Goal: Task Accomplishment & Management: Manage account settings

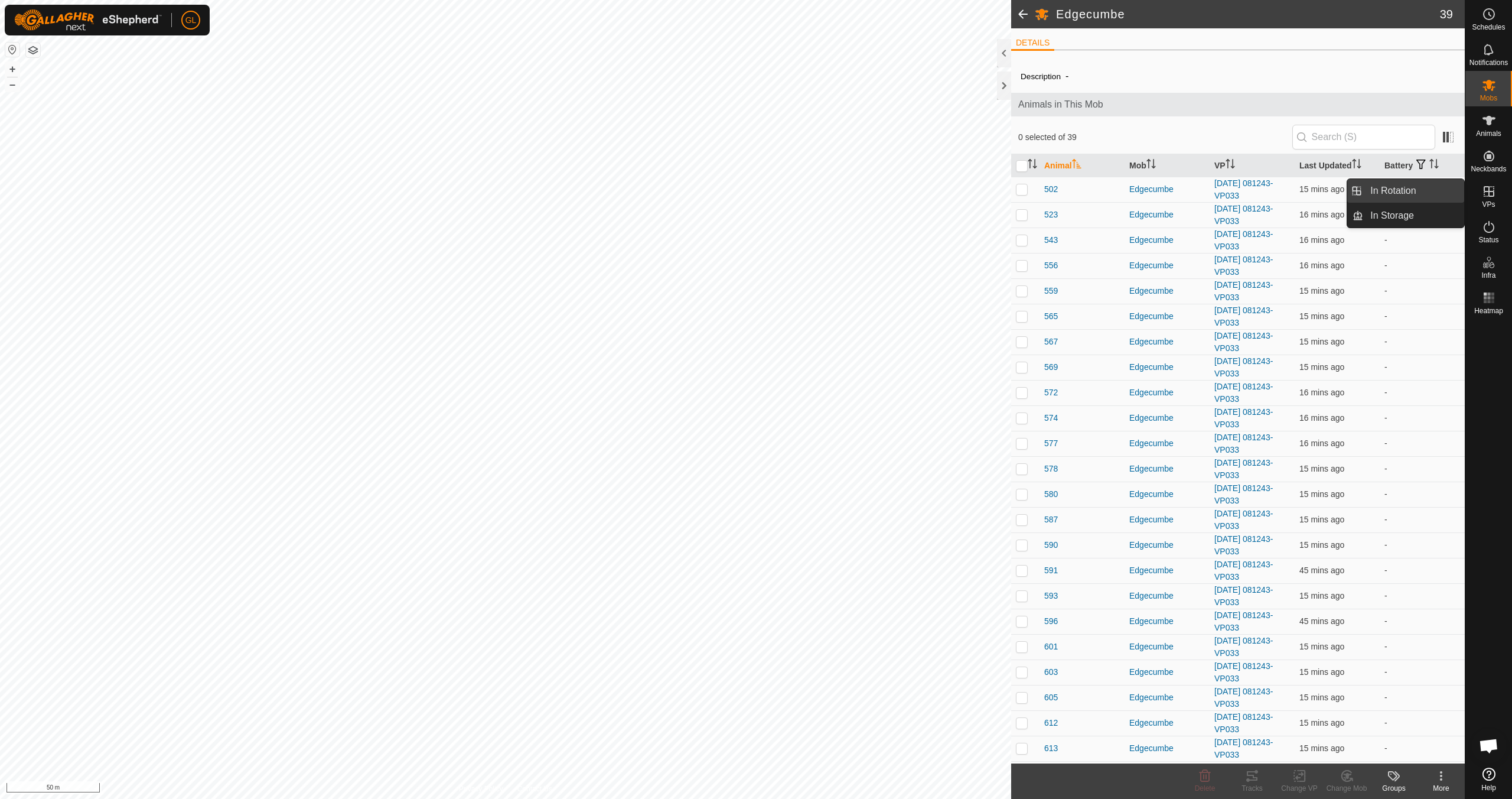
click at [1404, 191] on link "In Rotation" at bounding box center [1414, 190] width 101 height 23
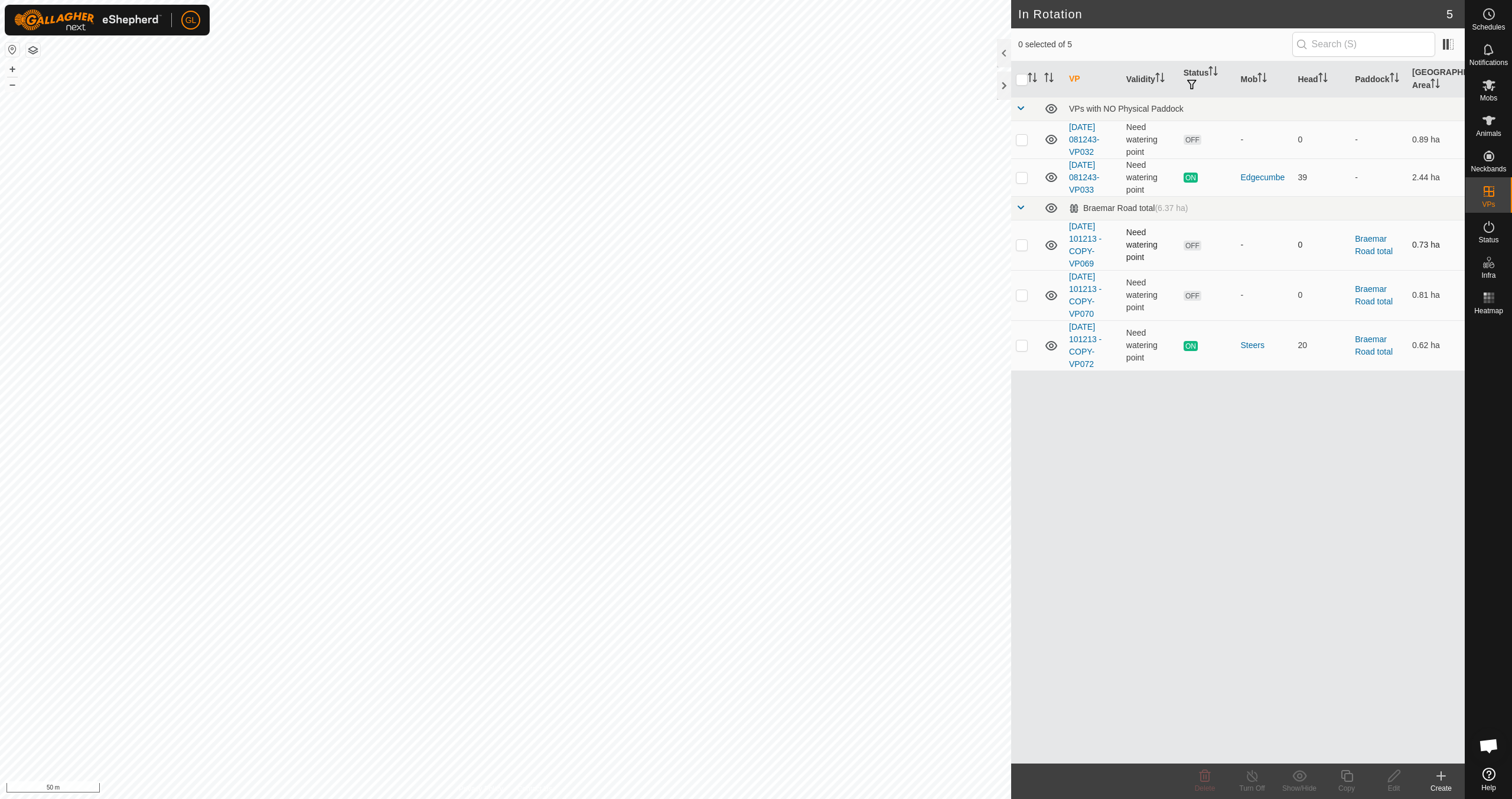
click at [1019, 242] on p-checkbox at bounding box center [1022, 244] width 12 height 10
checkbox input "true"
click at [1023, 295] on p-checkbox at bounding box center [1022, 294] width 12 height 10
checkbox input "true"
click at [1209, 782] on icon at bounding box center [1205, 776] width 14 height 14
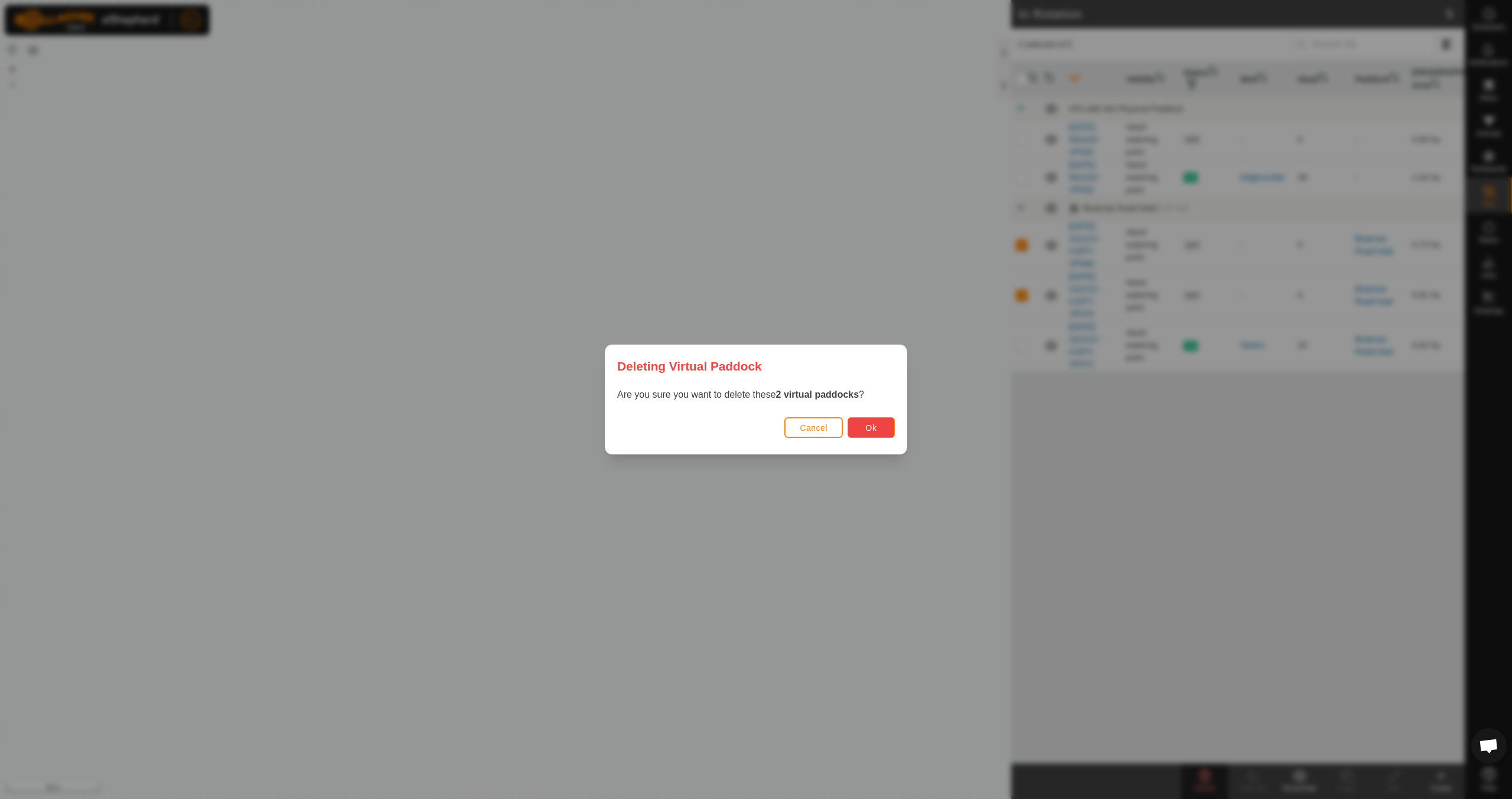
click at [878, 431] on button "Ok" at bounding box center [871, 427] width 47 height 21
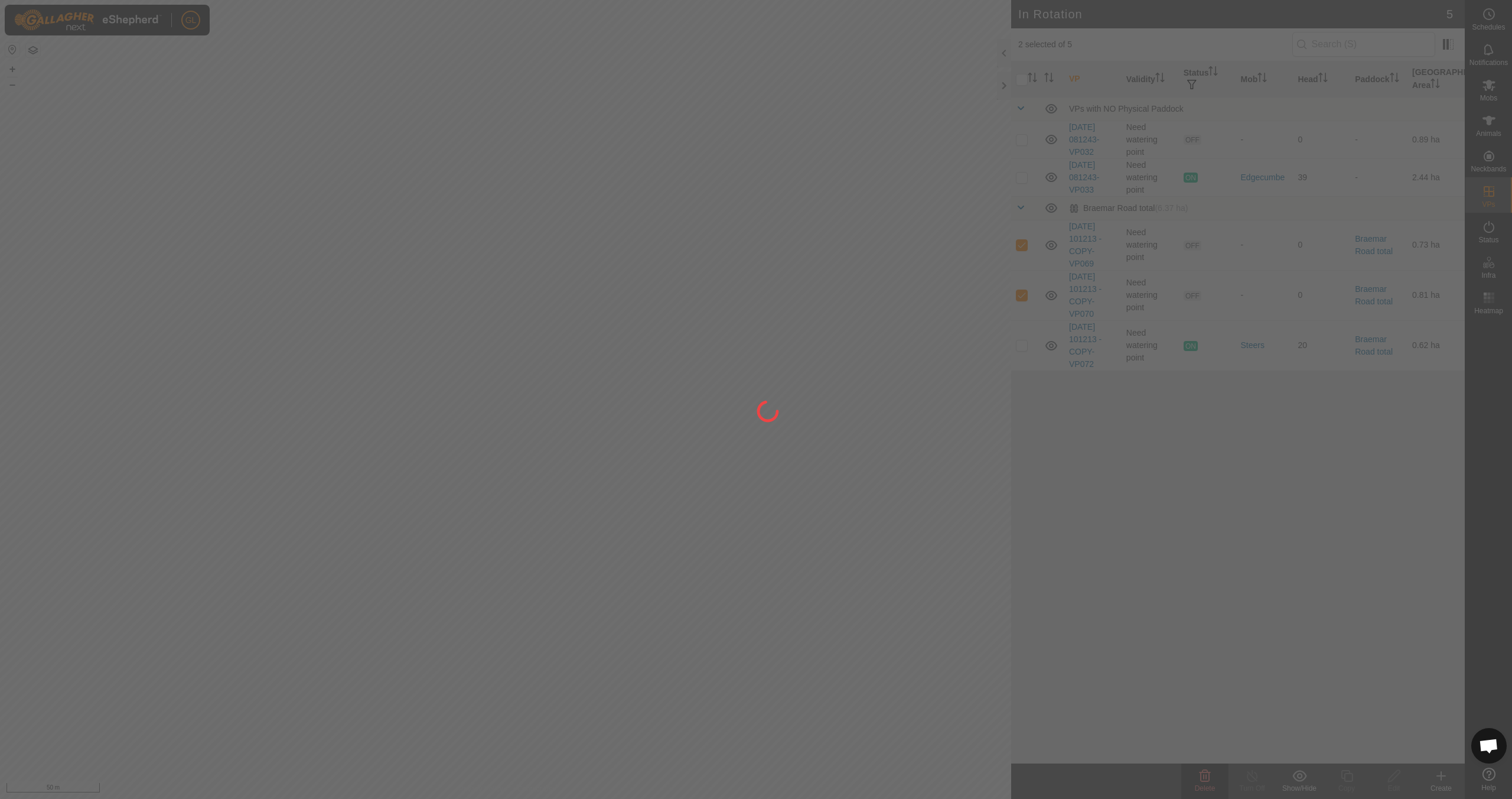
checkbox input "false"
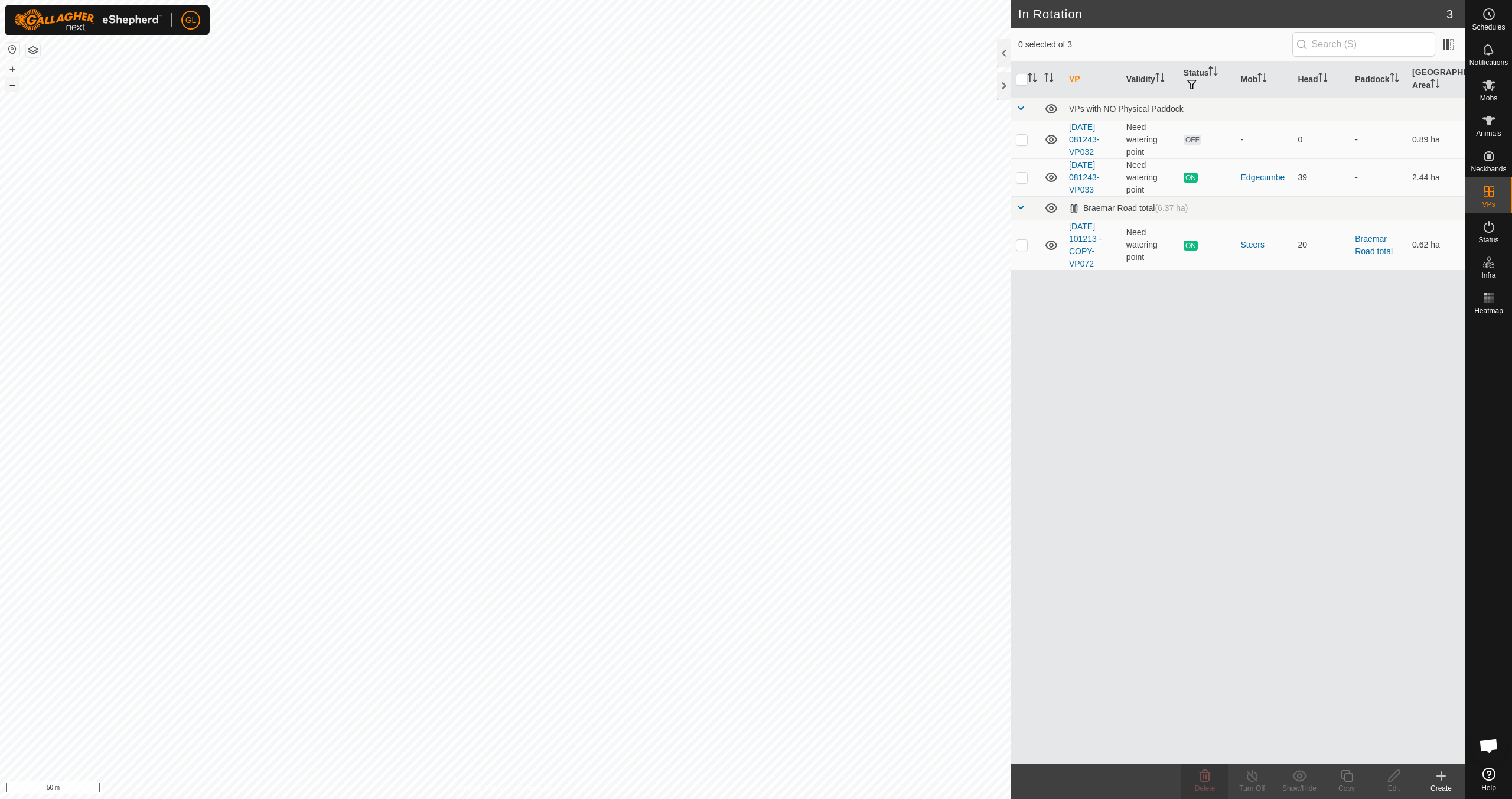
click at [10, 87] on button "–" at bounding box center [12, 84] width 14 height 14
click at [11, 68] on button "+" at bounding box center [12, 69] width 14 height 14
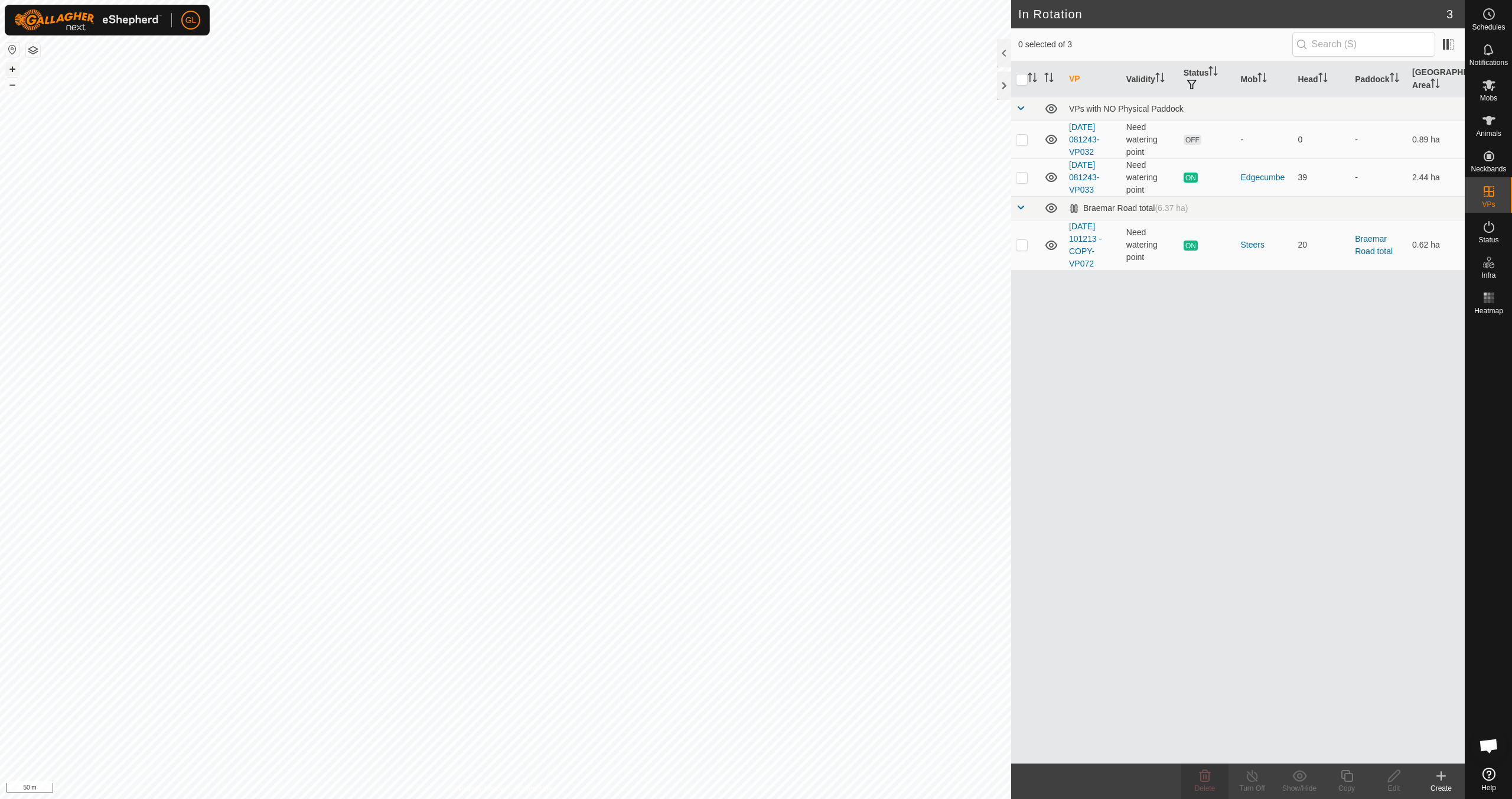
click at [13, 65] on button "+" at bounding box center [12, 69] width 14 height 14
click at [1021, 178] on p-checkbox at bounding box center [1022, 177] width 12 height 10
checkbox input "true"
click at [1346, 776] on icon at bounding box center [1347, 776] width 15 height 14
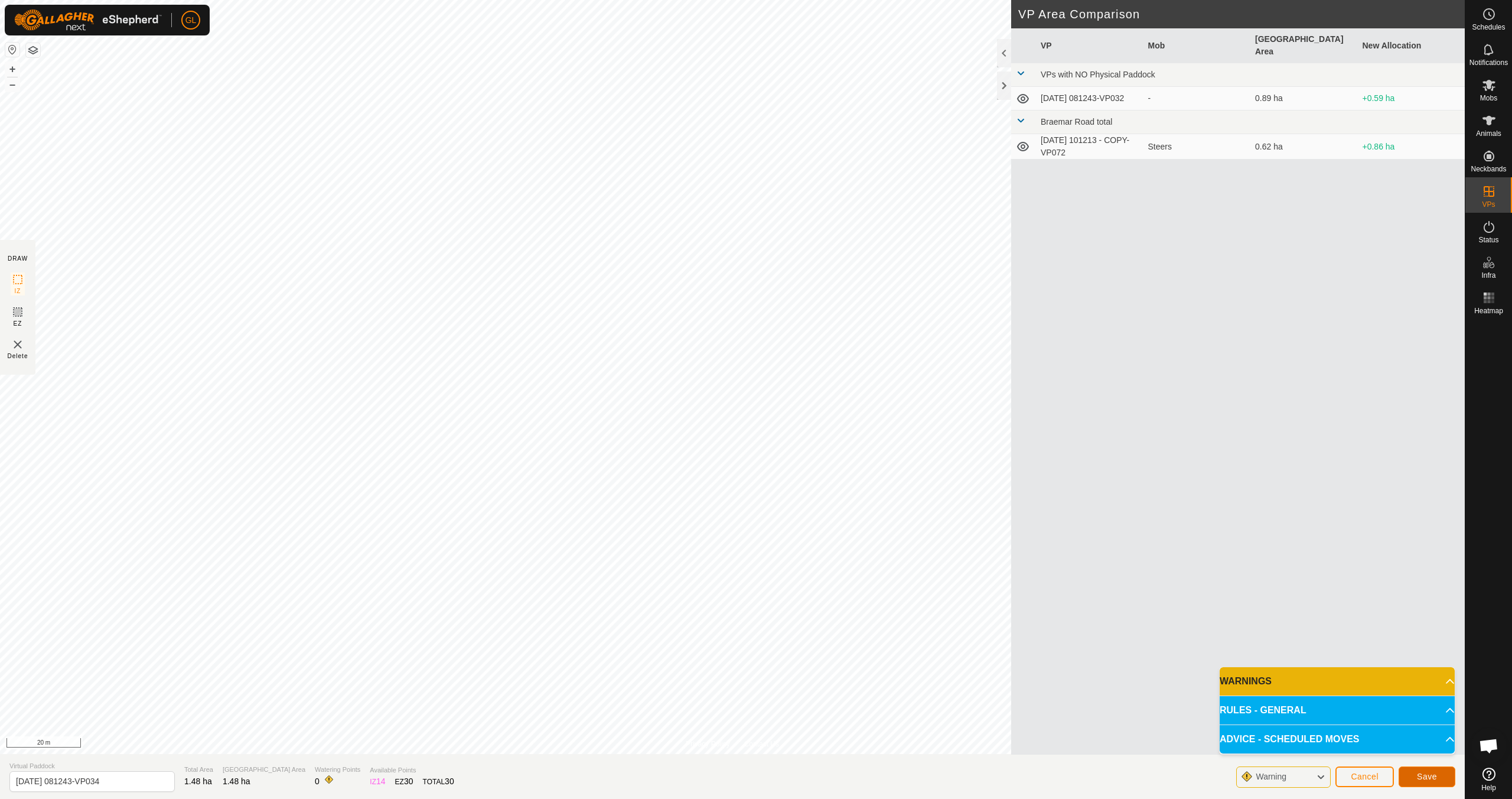
click at [1432, 778] on span "Save" at bounding box center [1426, 776] width 20 height 10
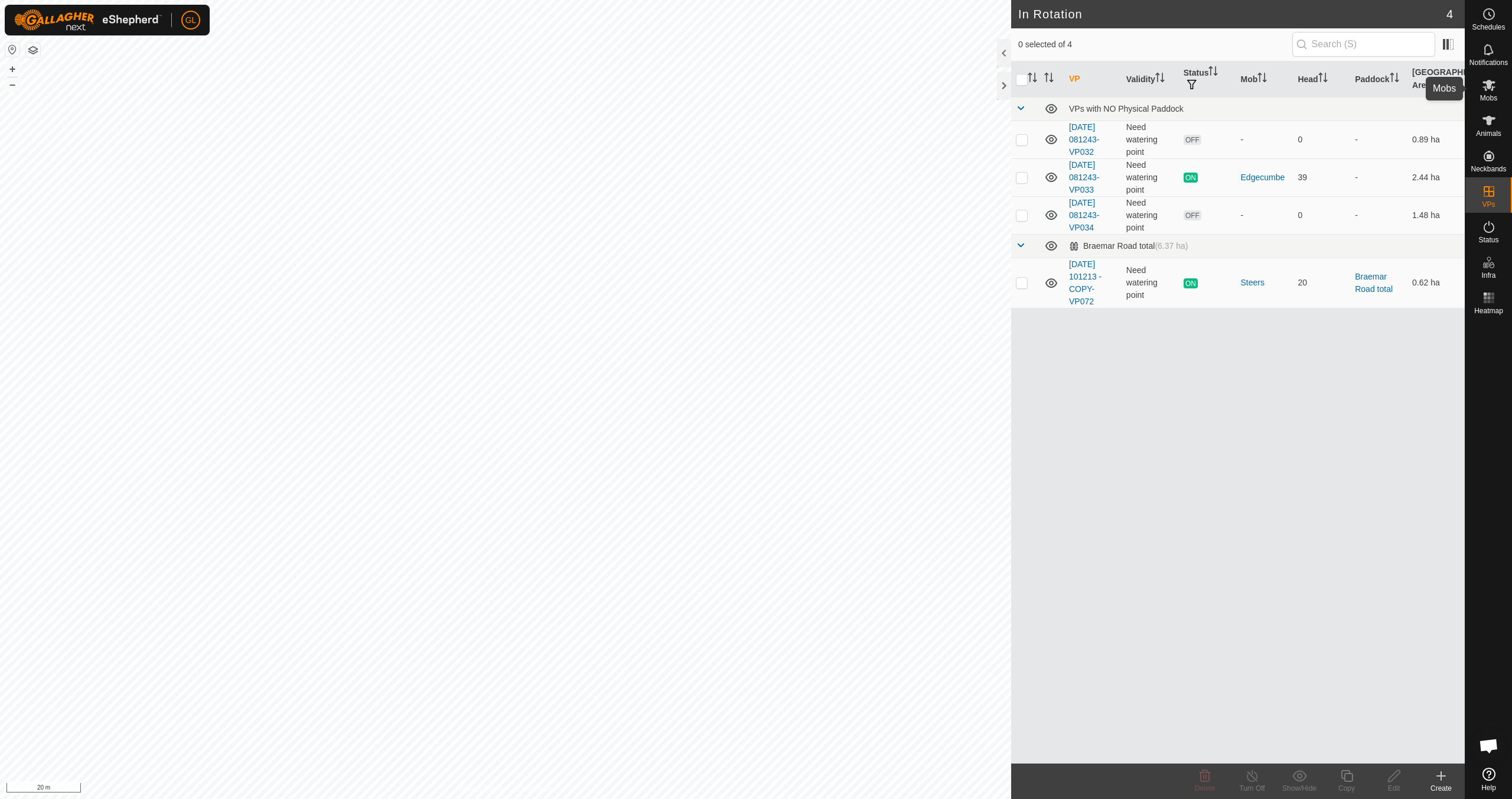
click at [1483, 89] on icon at bounding box center [1489, 85] width 14 height 14
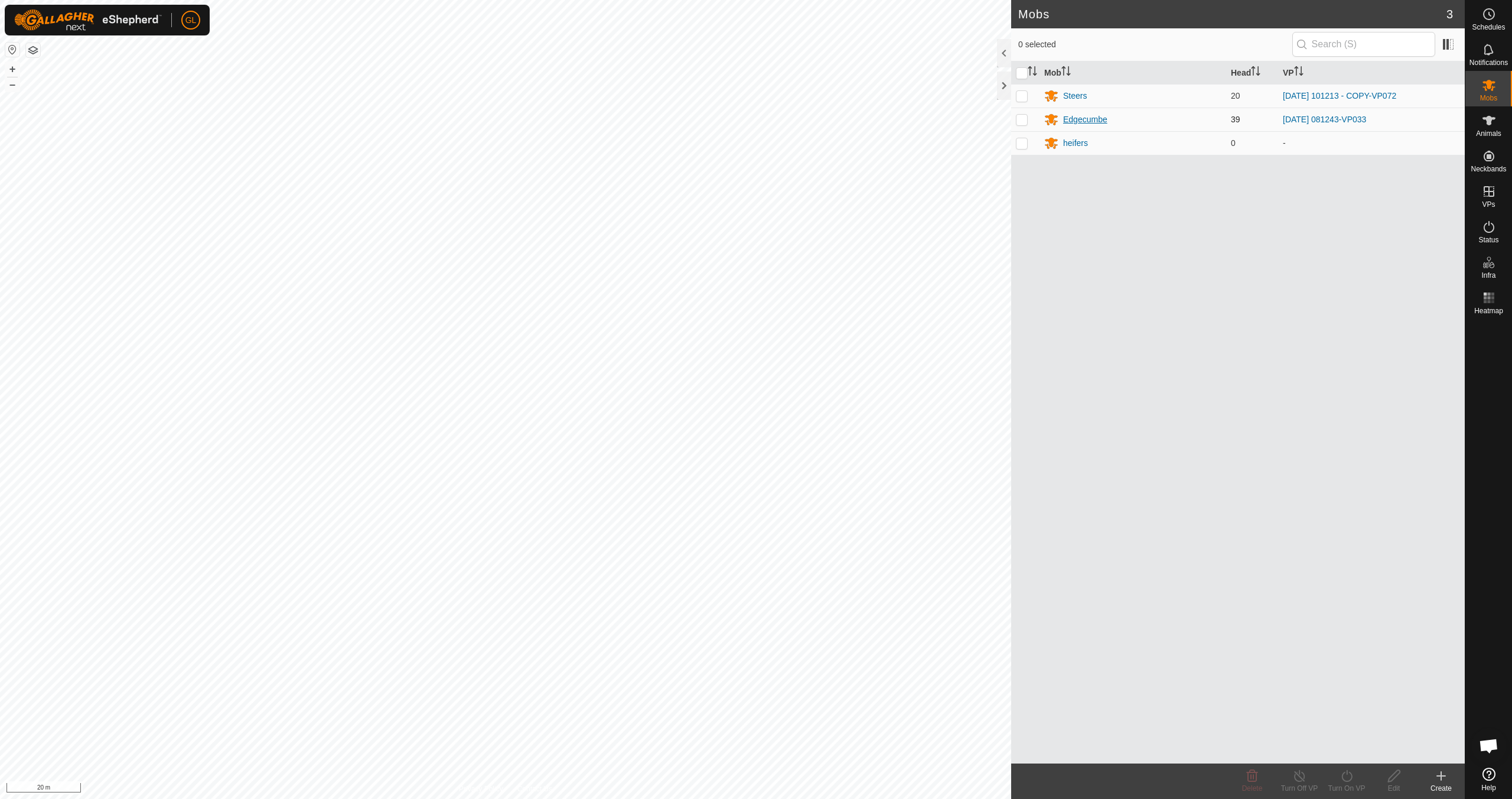
click at [1093, 118] on div "Edgecumbe" at bounding box center [1085, 119] width 44 height 13
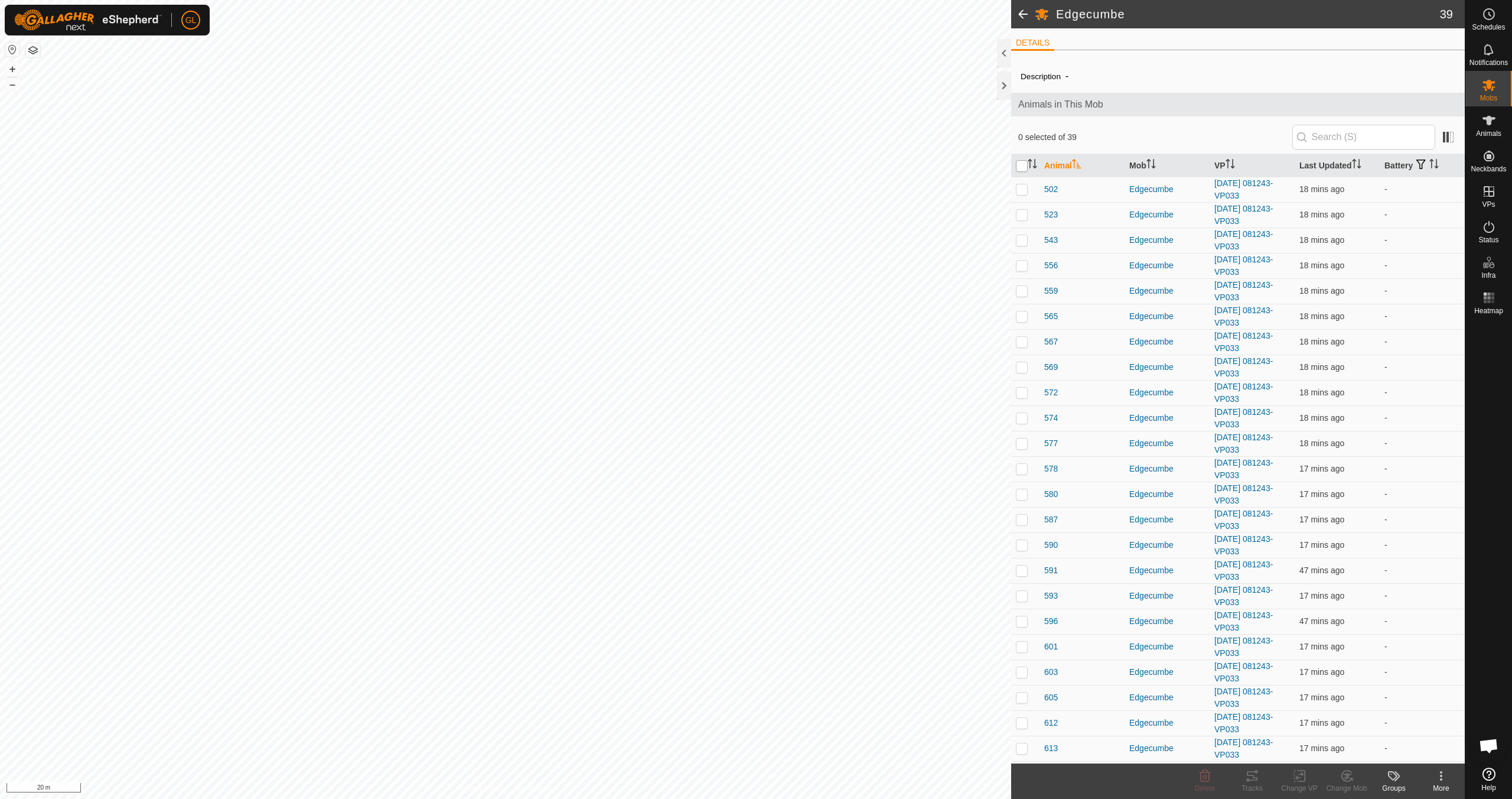
click at [1023, 162] on input "checkbox" at bounding box center [1022, 166] width 12 height 12
checkbox input "true"
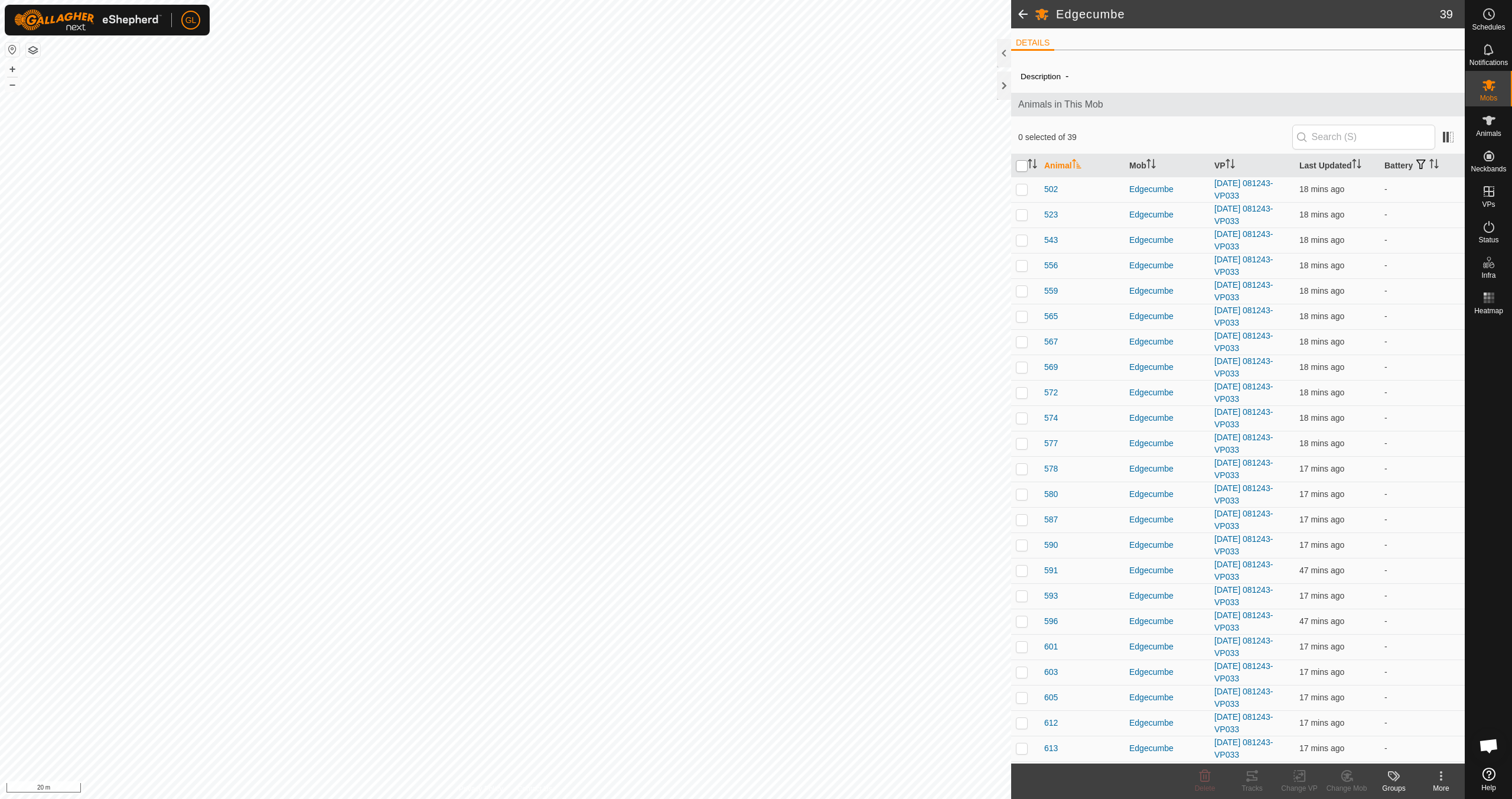
checkbox input "true"
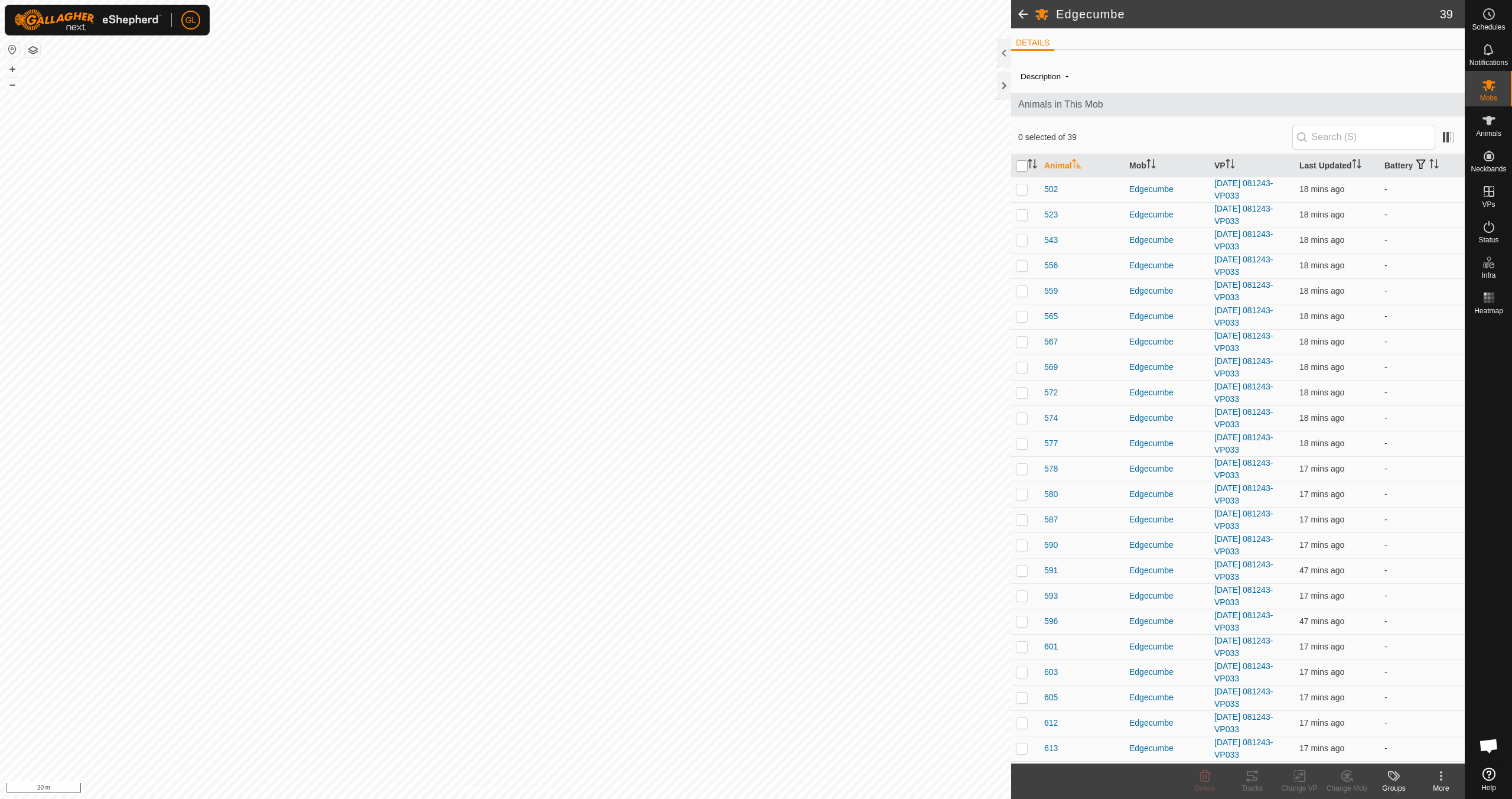
checkbox input "true"
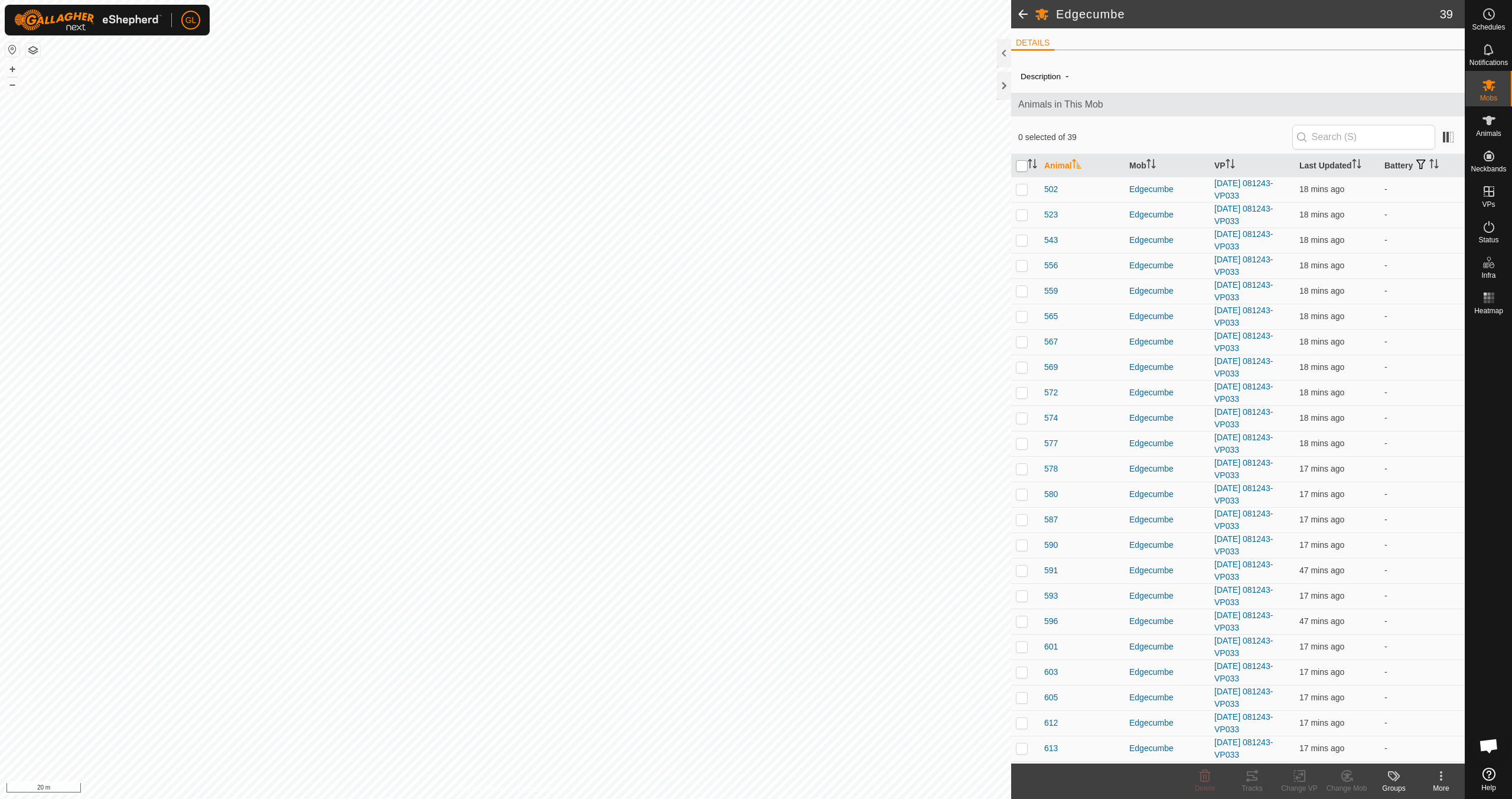
checkbox input "true"
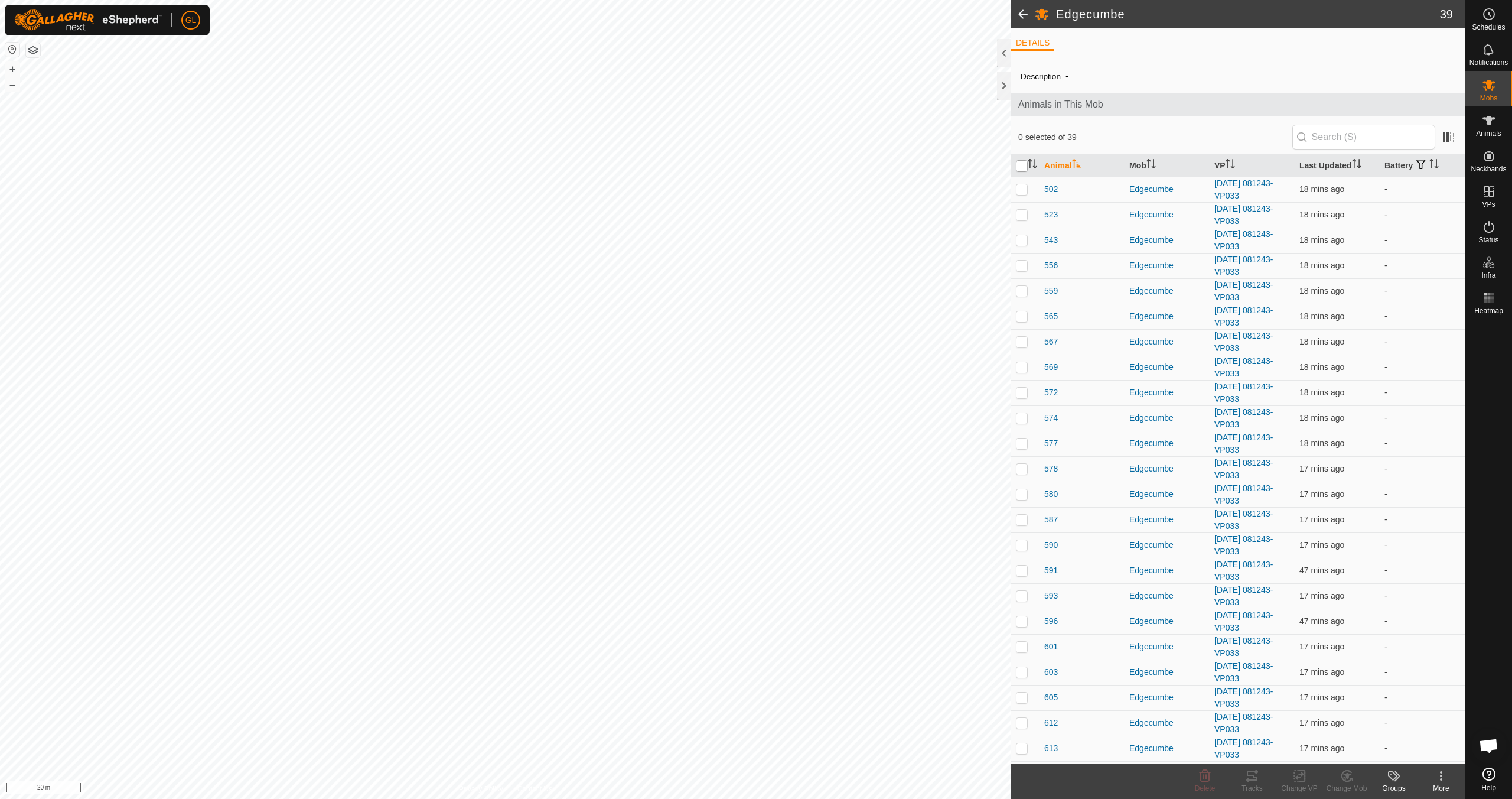
checkbox input "true"
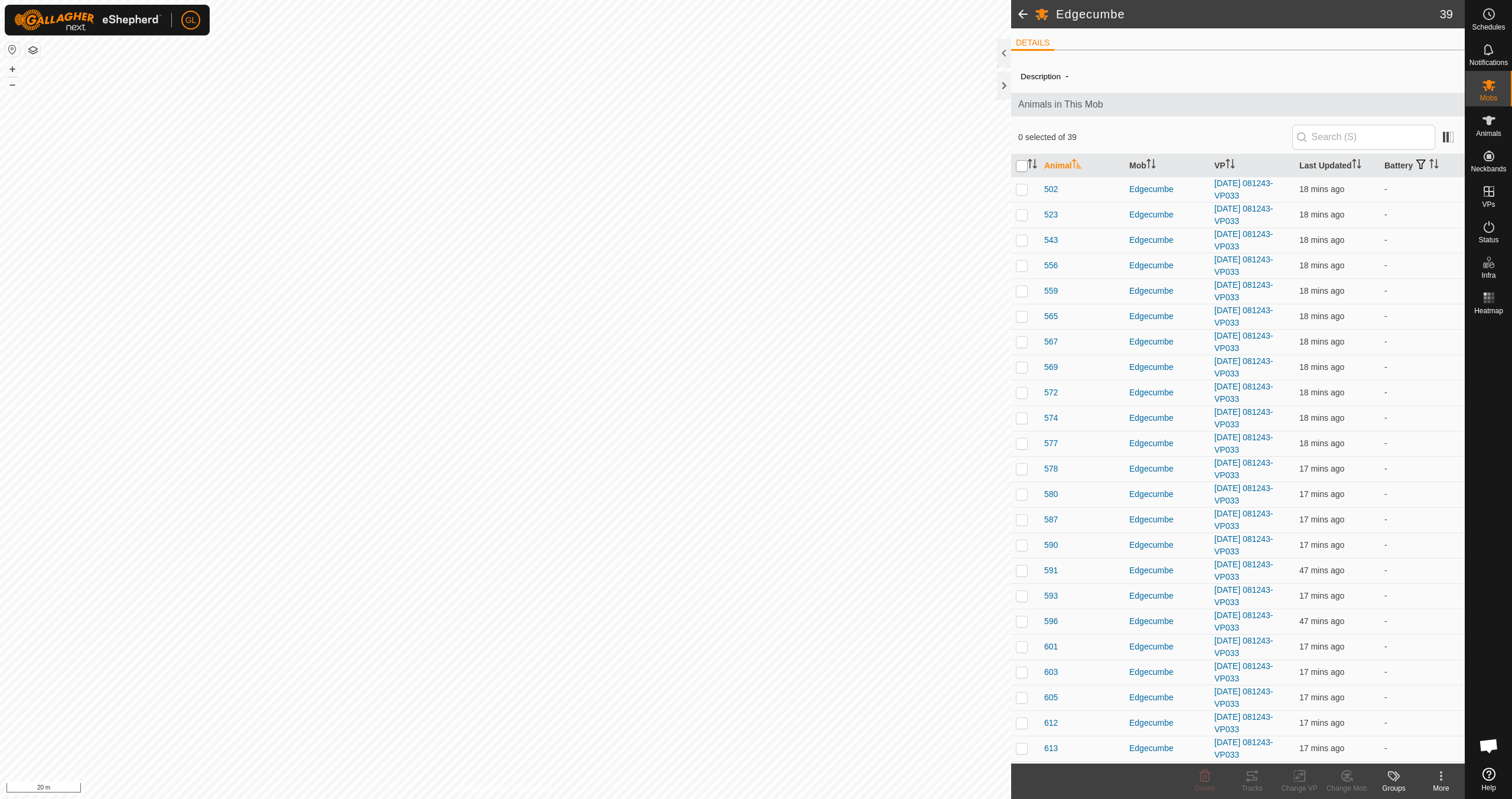
checkbox input "true"
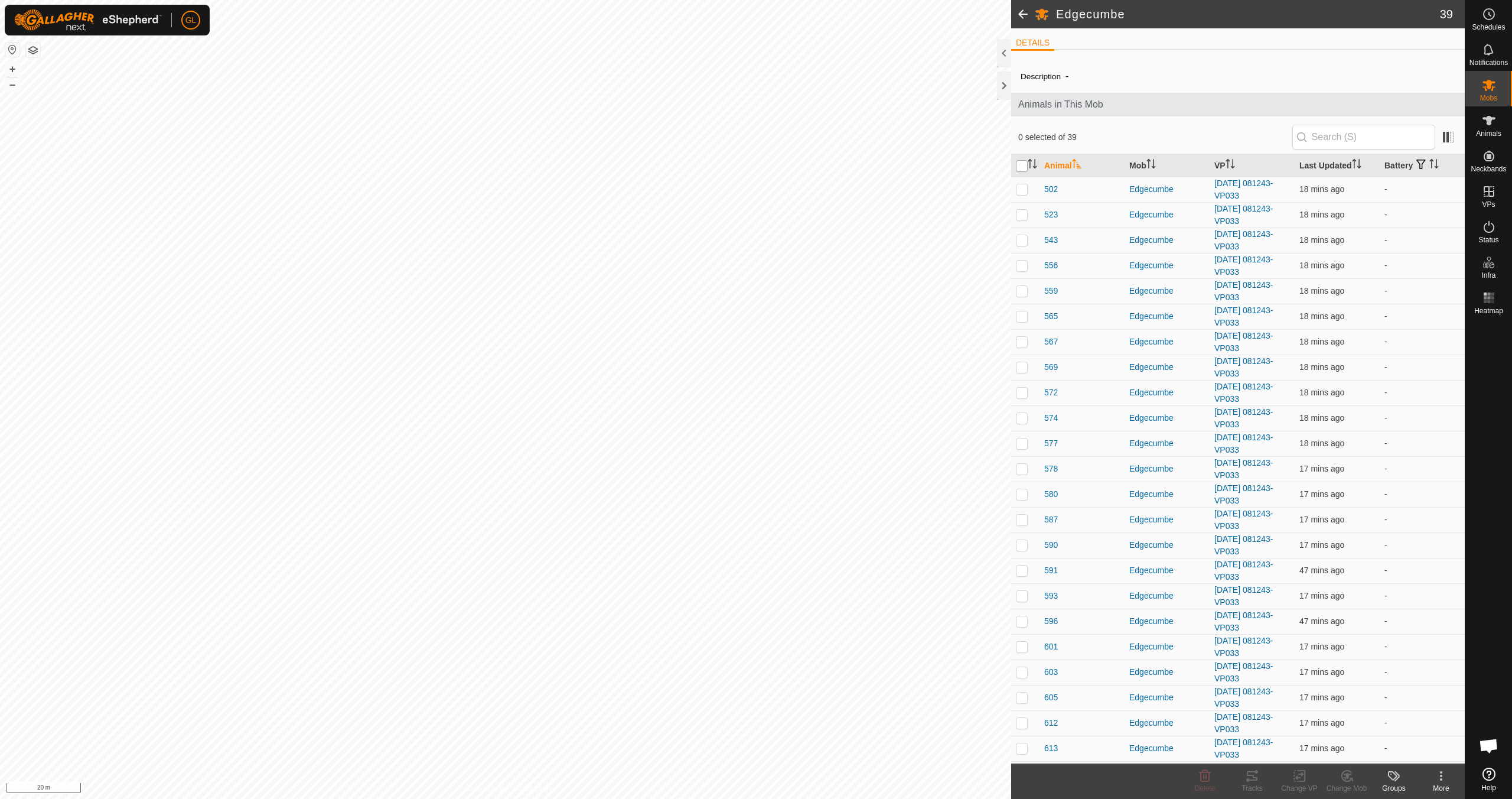
checkbox input "true"
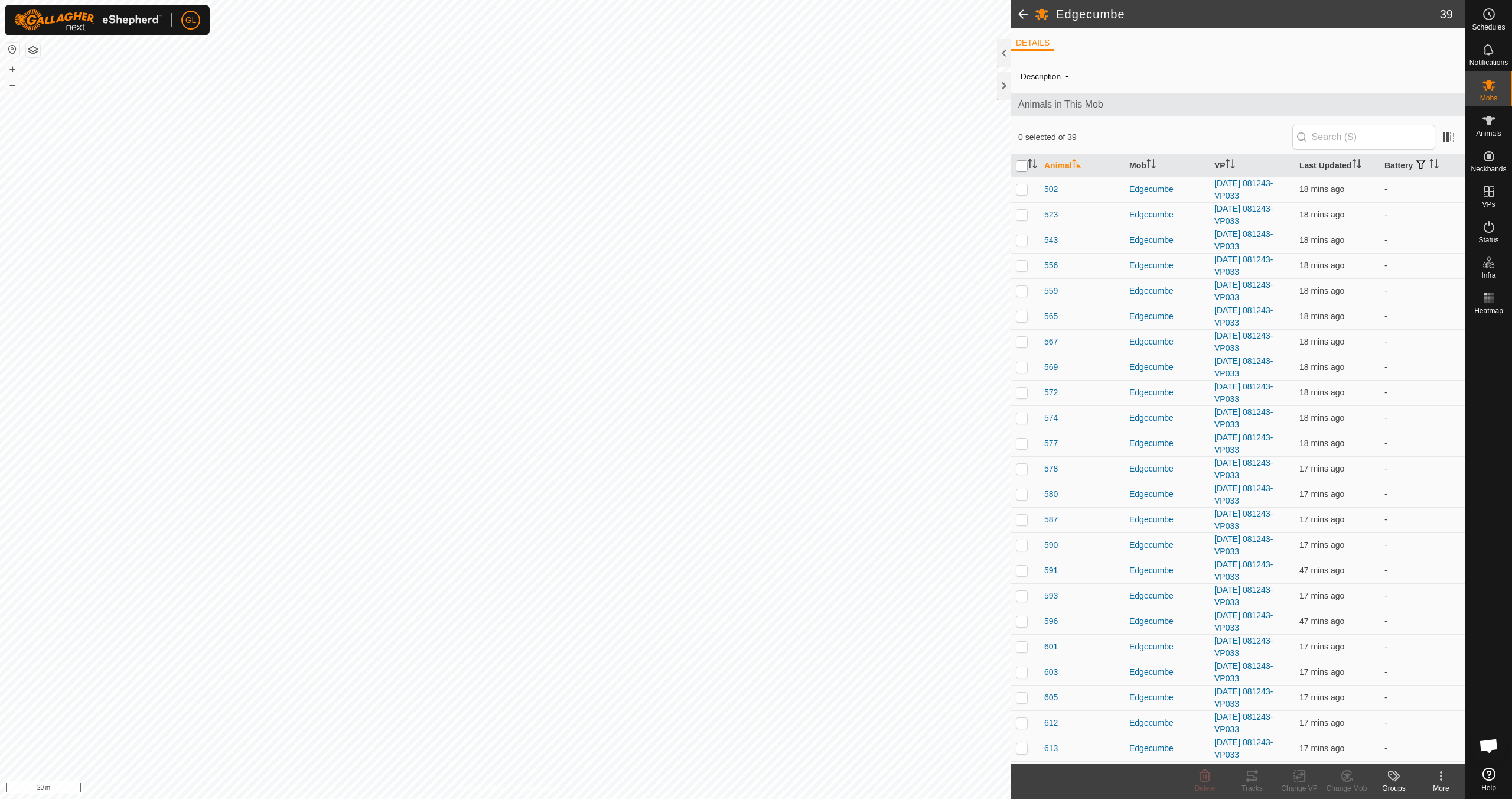
checkbox input "true"
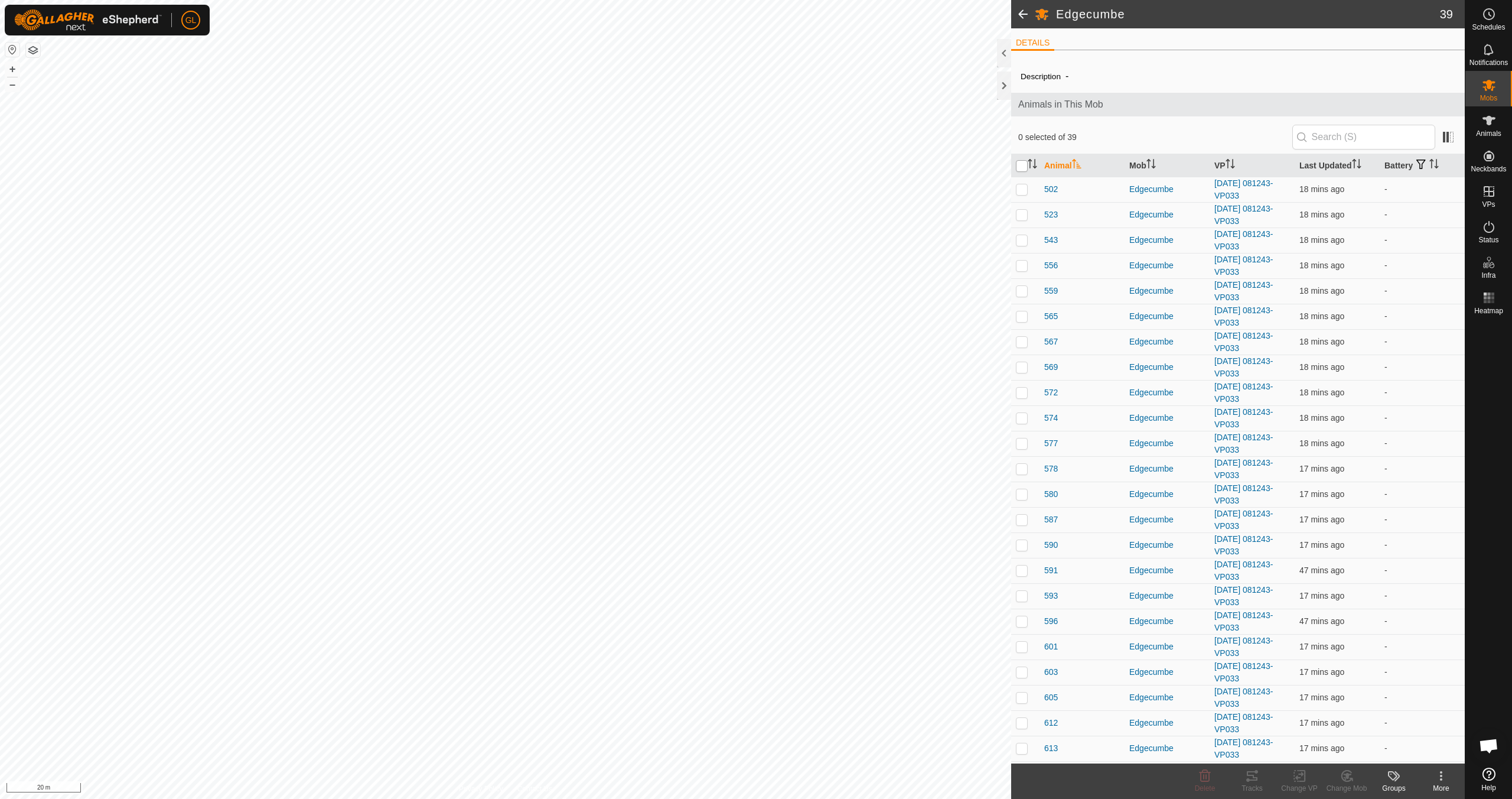
checkbox input "true"
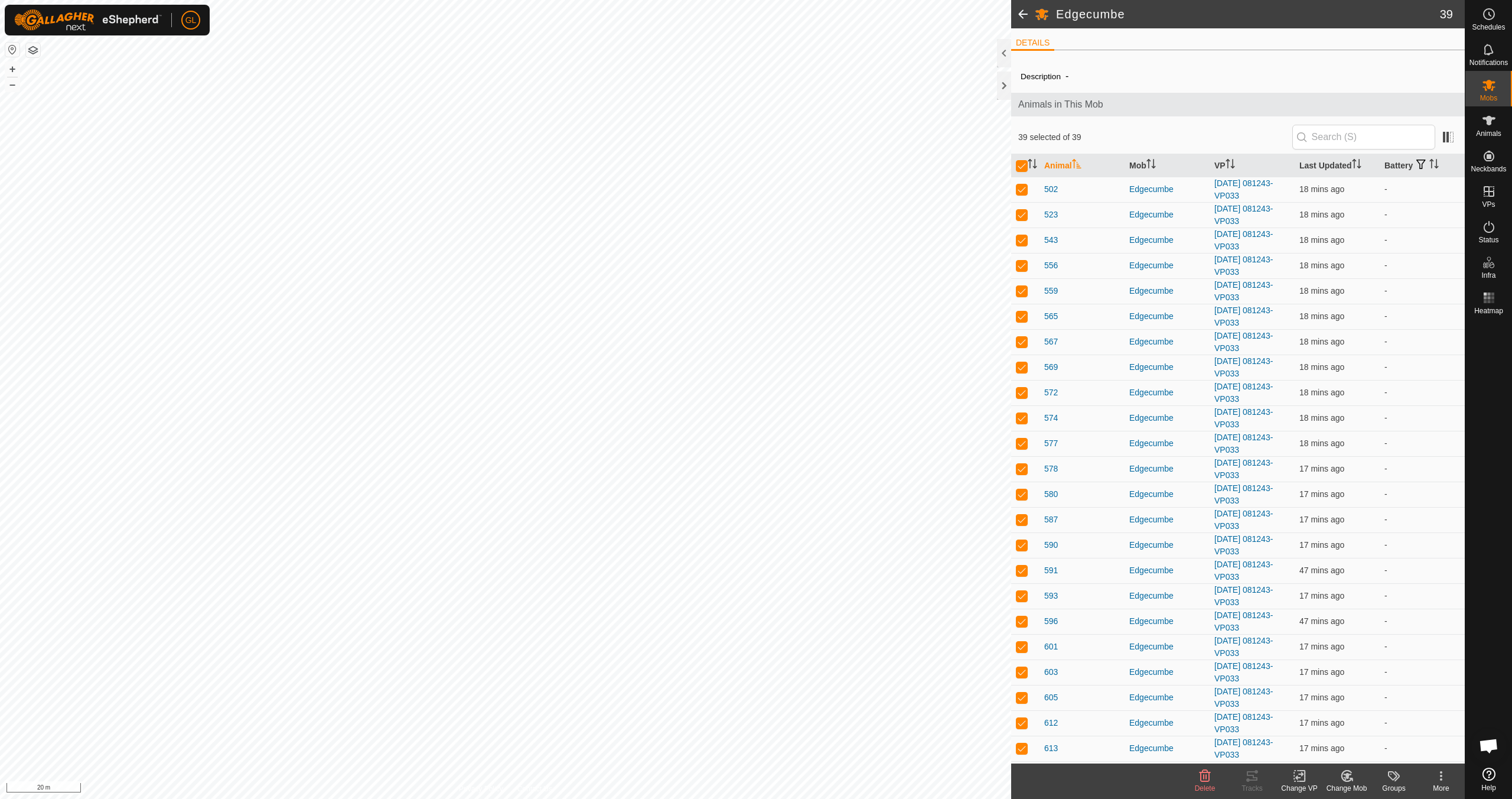
click at [1303, 783] on div "GL Schedules Notifications Mobs Animals Neckbands VPs Status Infra Heatmap Help…" at bounding box center [756, 400] width 1512 height 799
click at [1300, 779] on icon at bounding box center [1300, 776] width 15 height 14
click at [1326, 724] on link "Choose VP..." at bounding box center [1335, 725] width 117 height 23
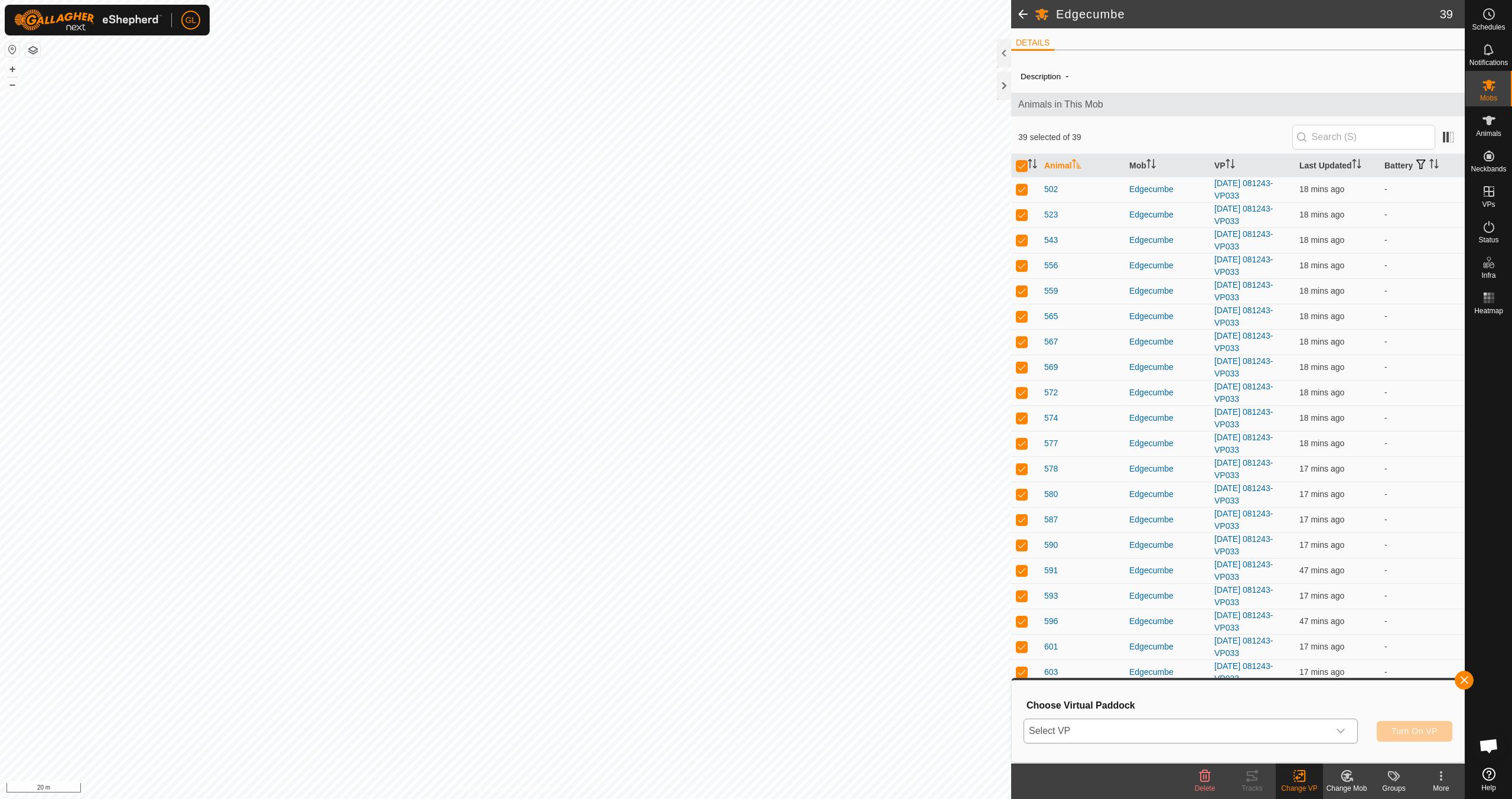
click at [1339, 731] on icon "dropdown trigger" at bounding box center [1340, 731] width 8 height 5
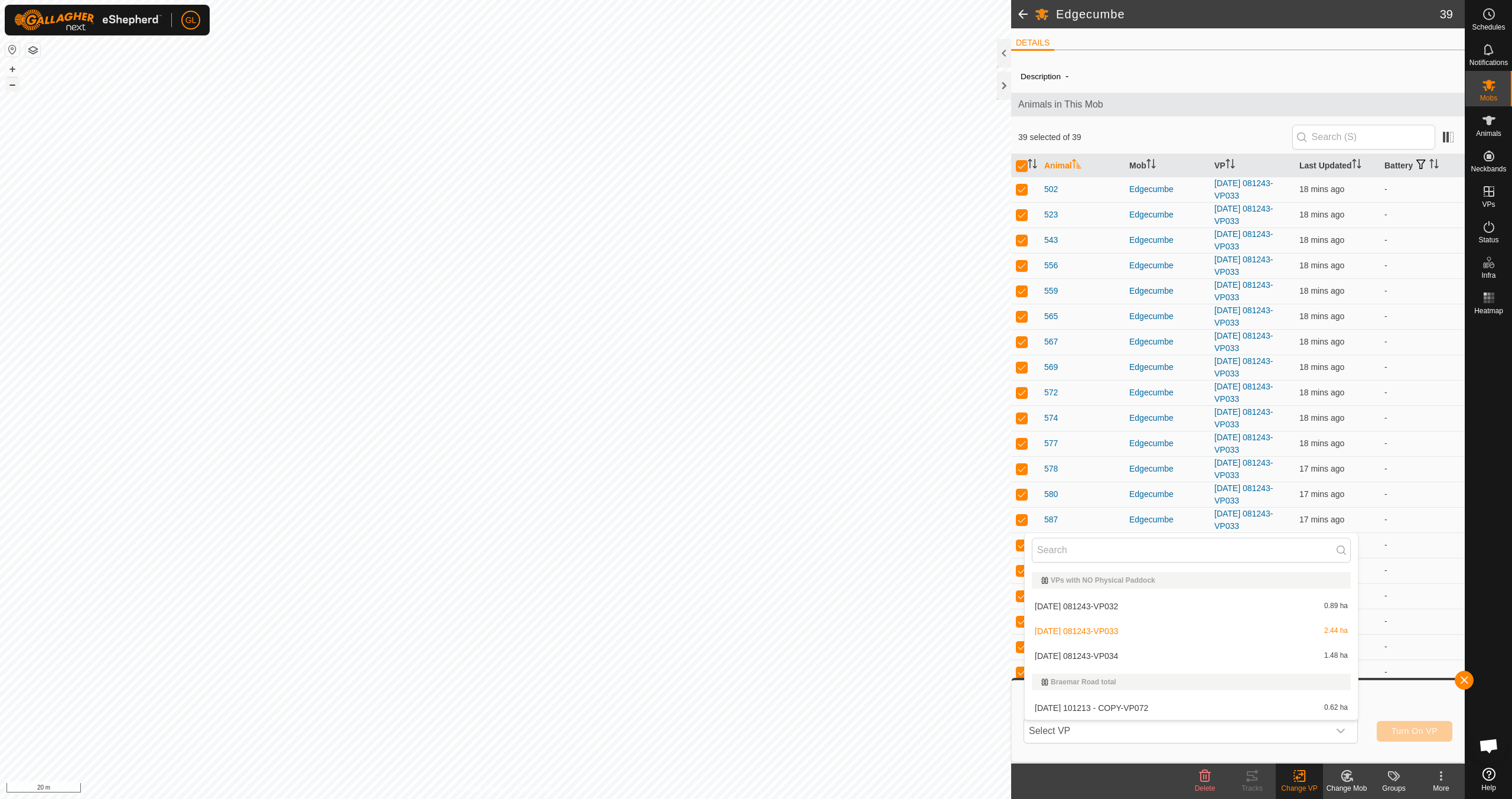
click at [11, 88] on button "–" at bounding box center [12, 84] width 14 height 14
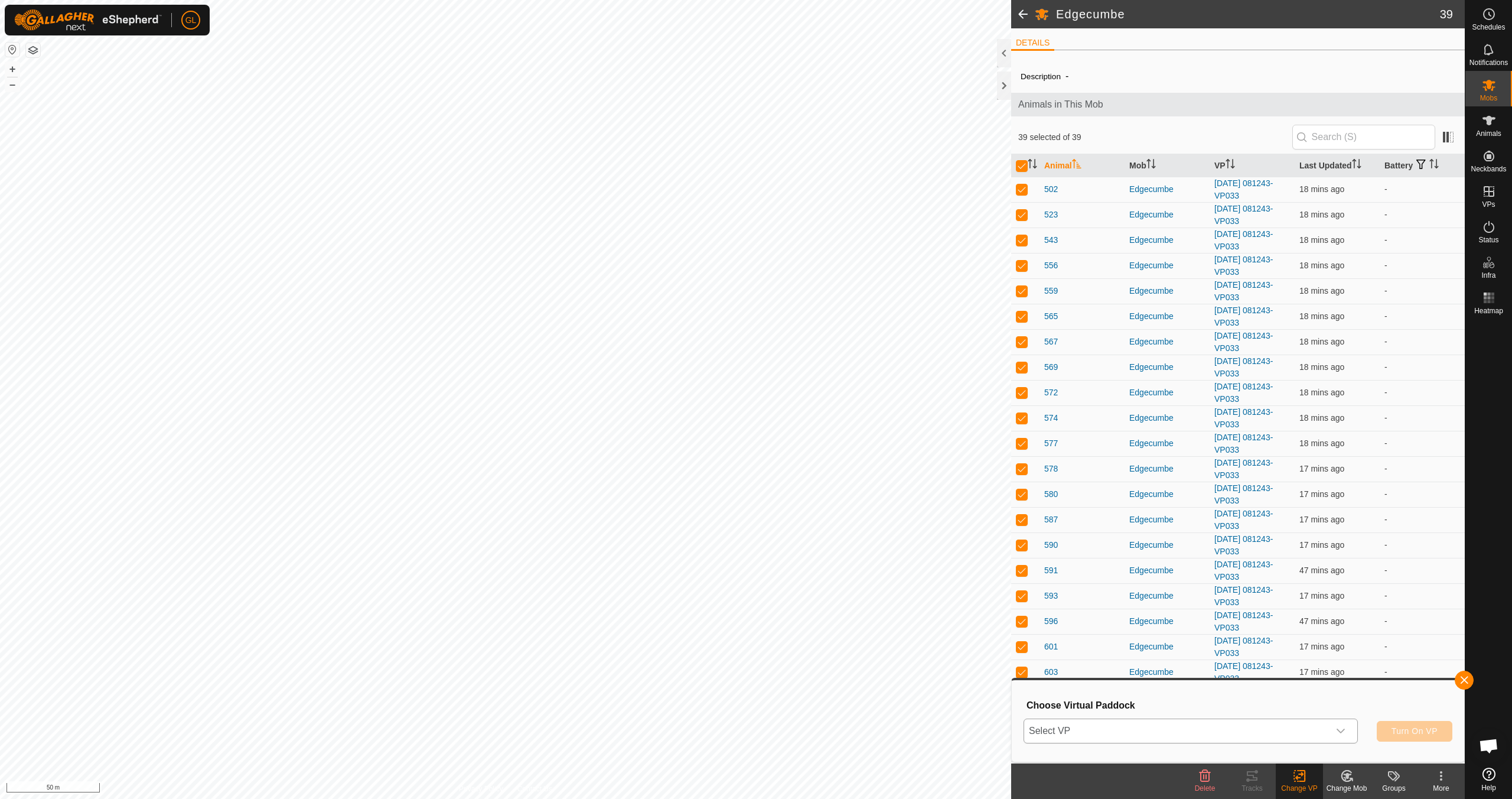
click at [1342, 729] on icon "dropdown trigger" at bounding box center [1341, 731] width 10 height 10
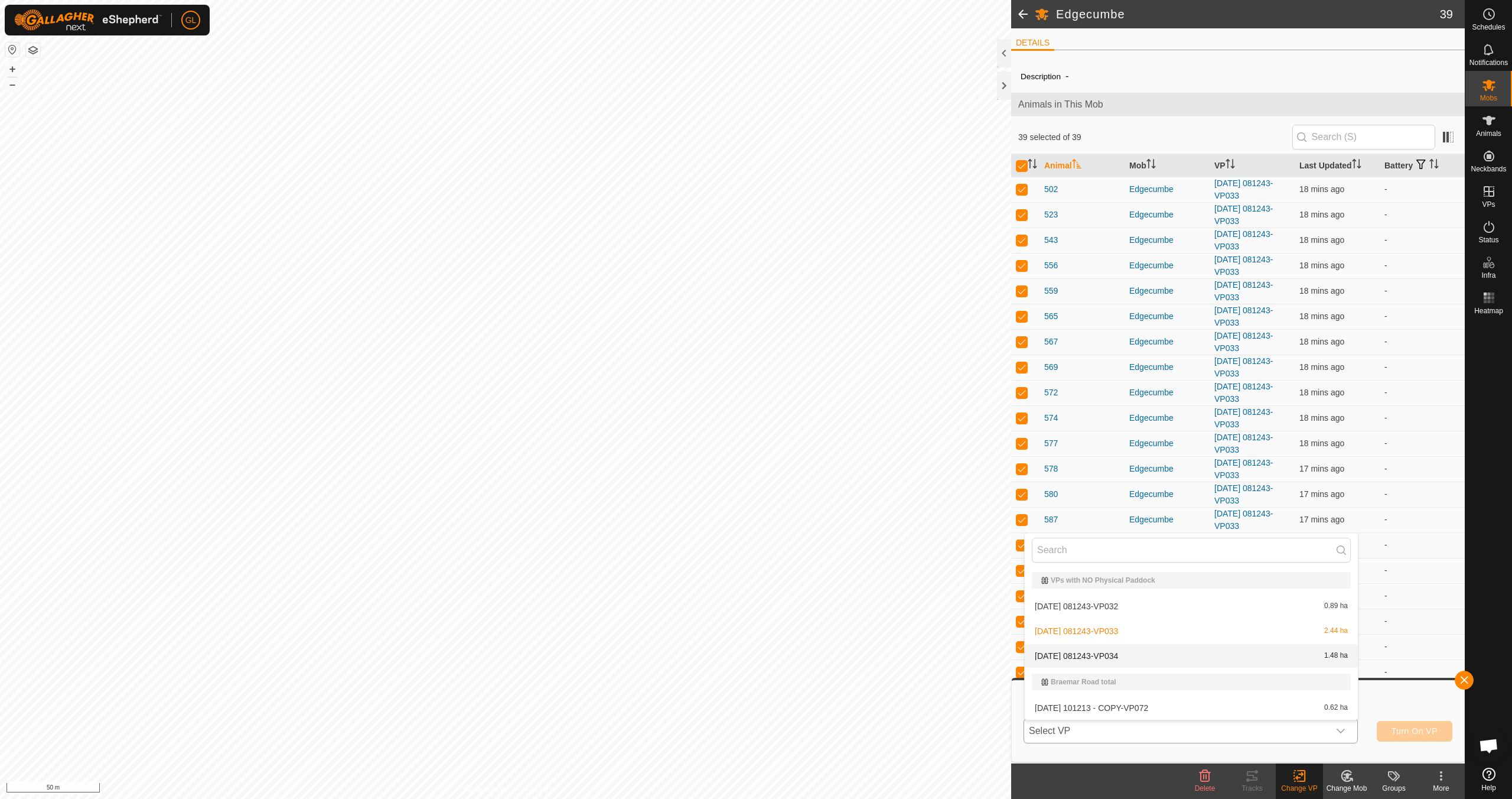
click at [1192, 661] on li "2025-09-06 081243-VP034 1.48 ha" at bounding box center [1191, 656] width 333 height 23
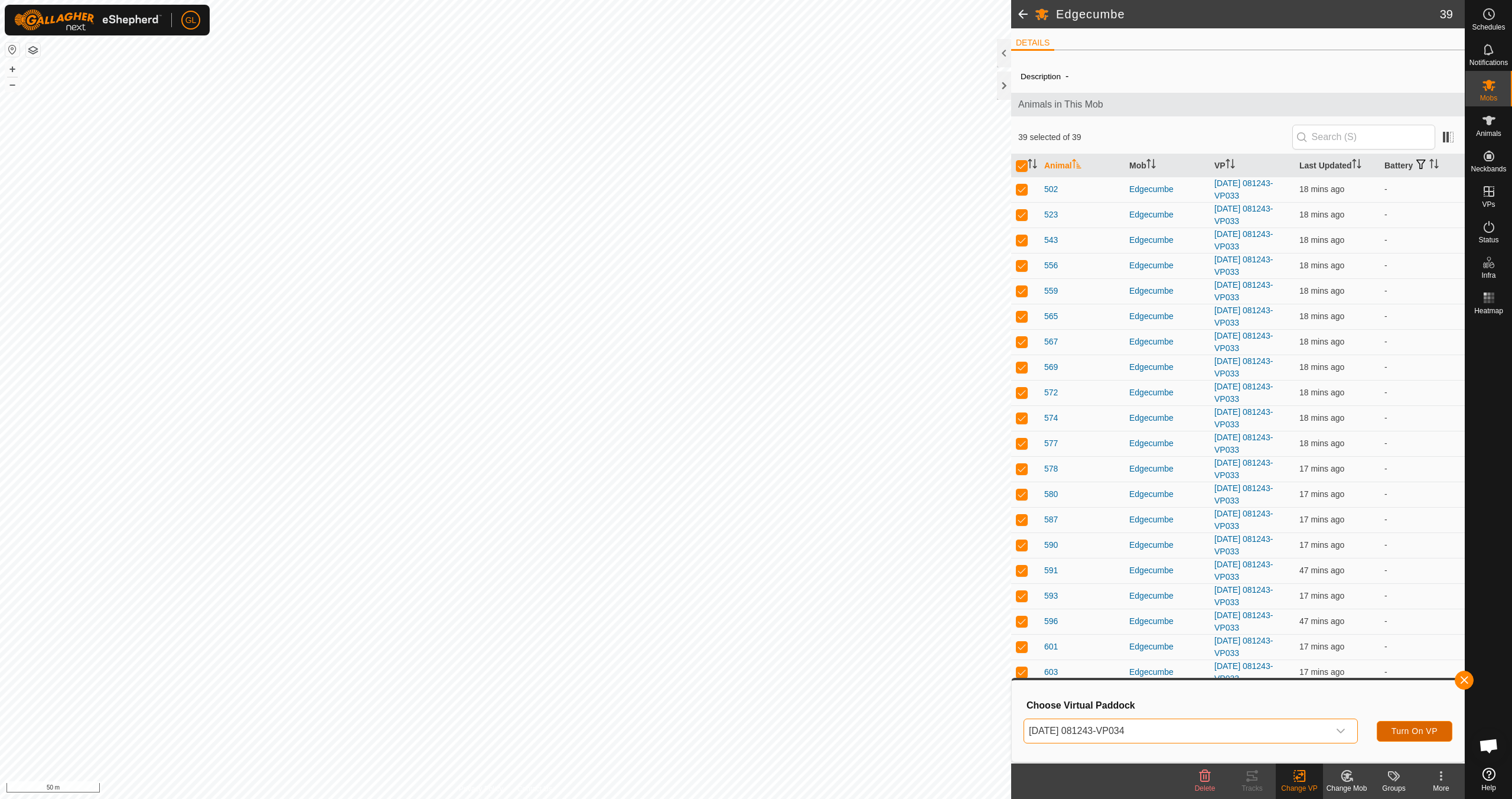
click at [1417, 734] on span "Turn On VP" at bounding box center [1414, 731] width 46 height 10
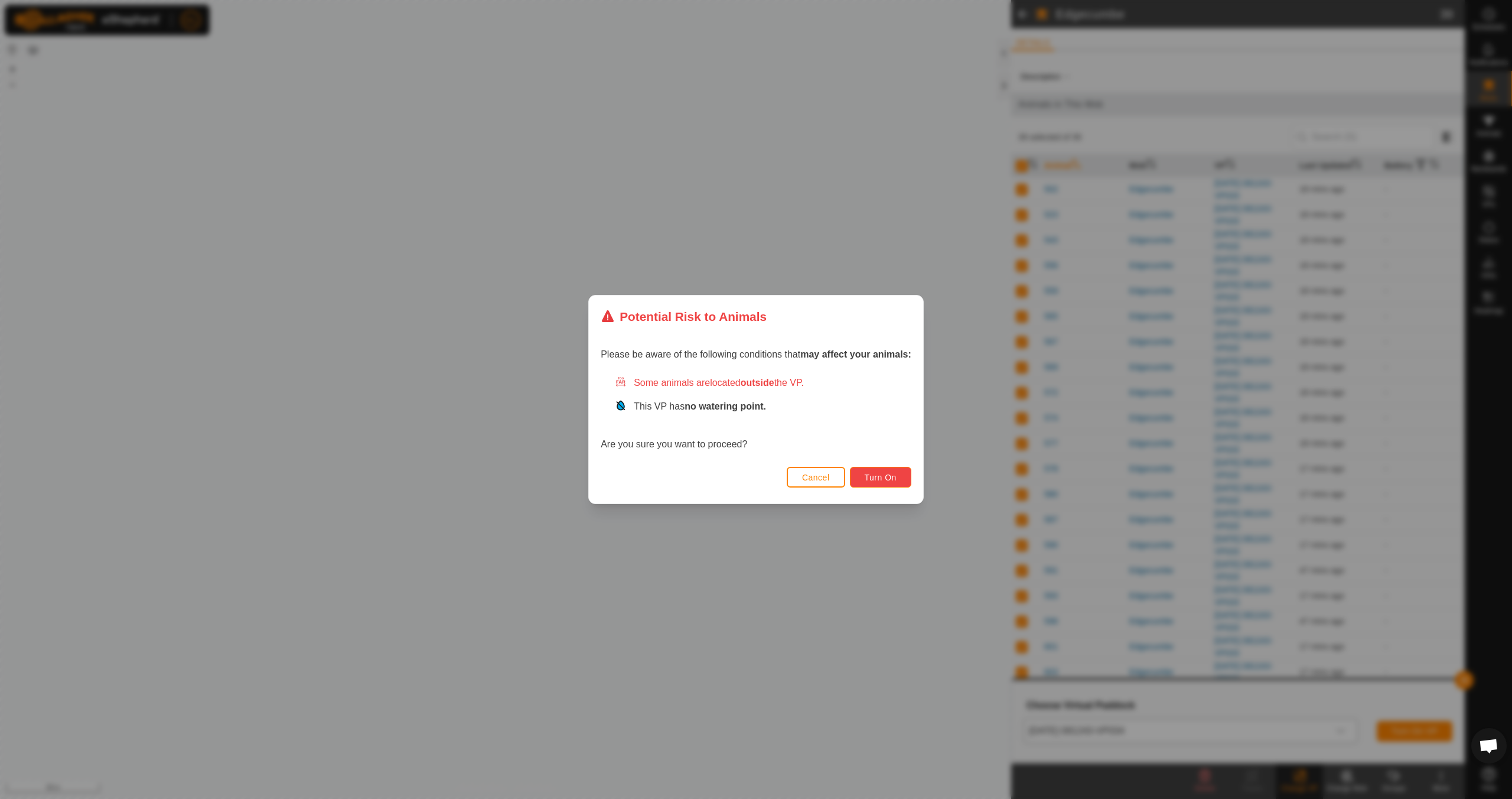
click at [893, 478] on span "Turn On" at bounding box center [881, 477] width 32 height 10
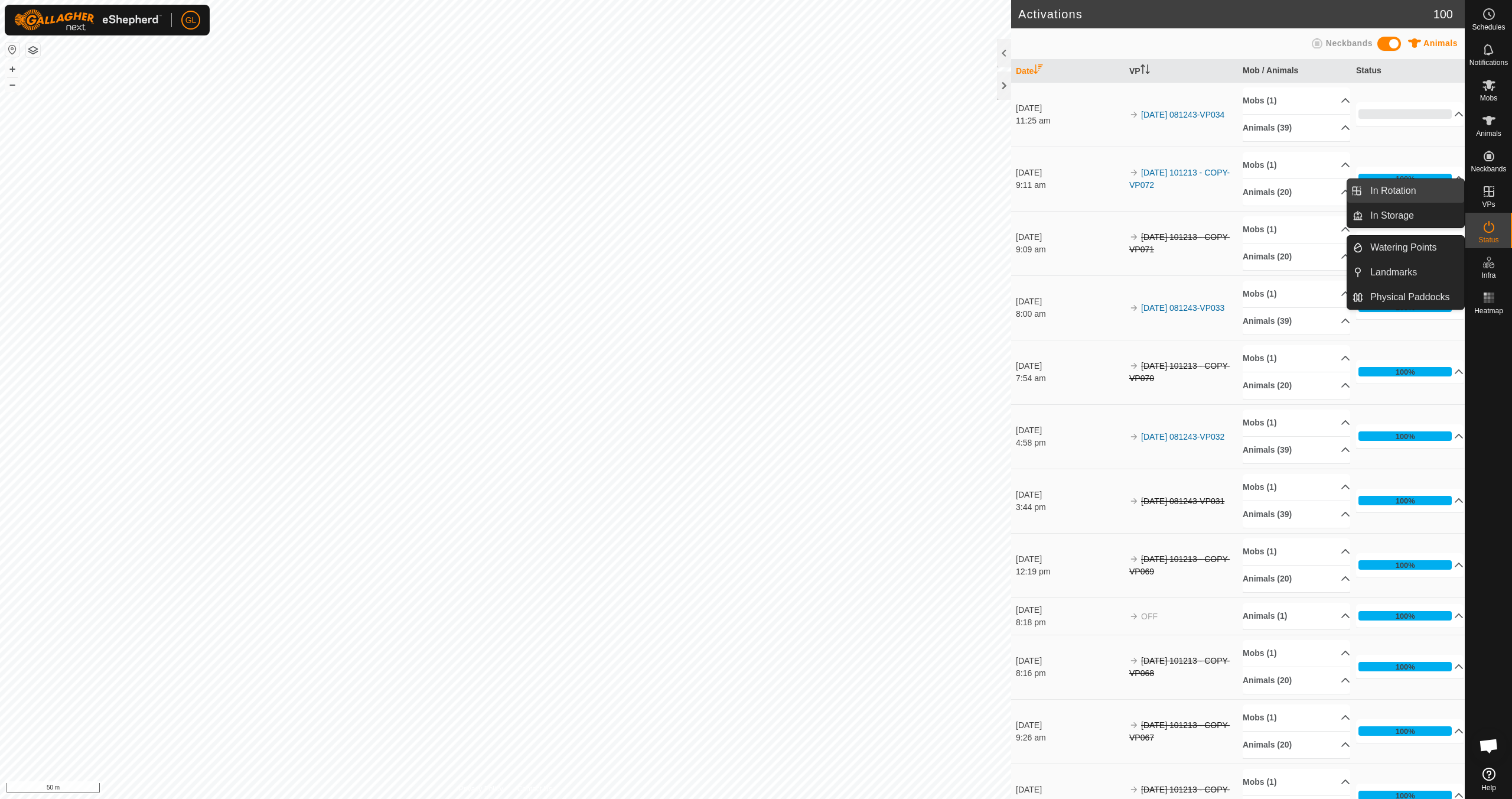
click at [1403, 190] on link "In Rotation" at bounding box center [1414, 190] width 101 height 23
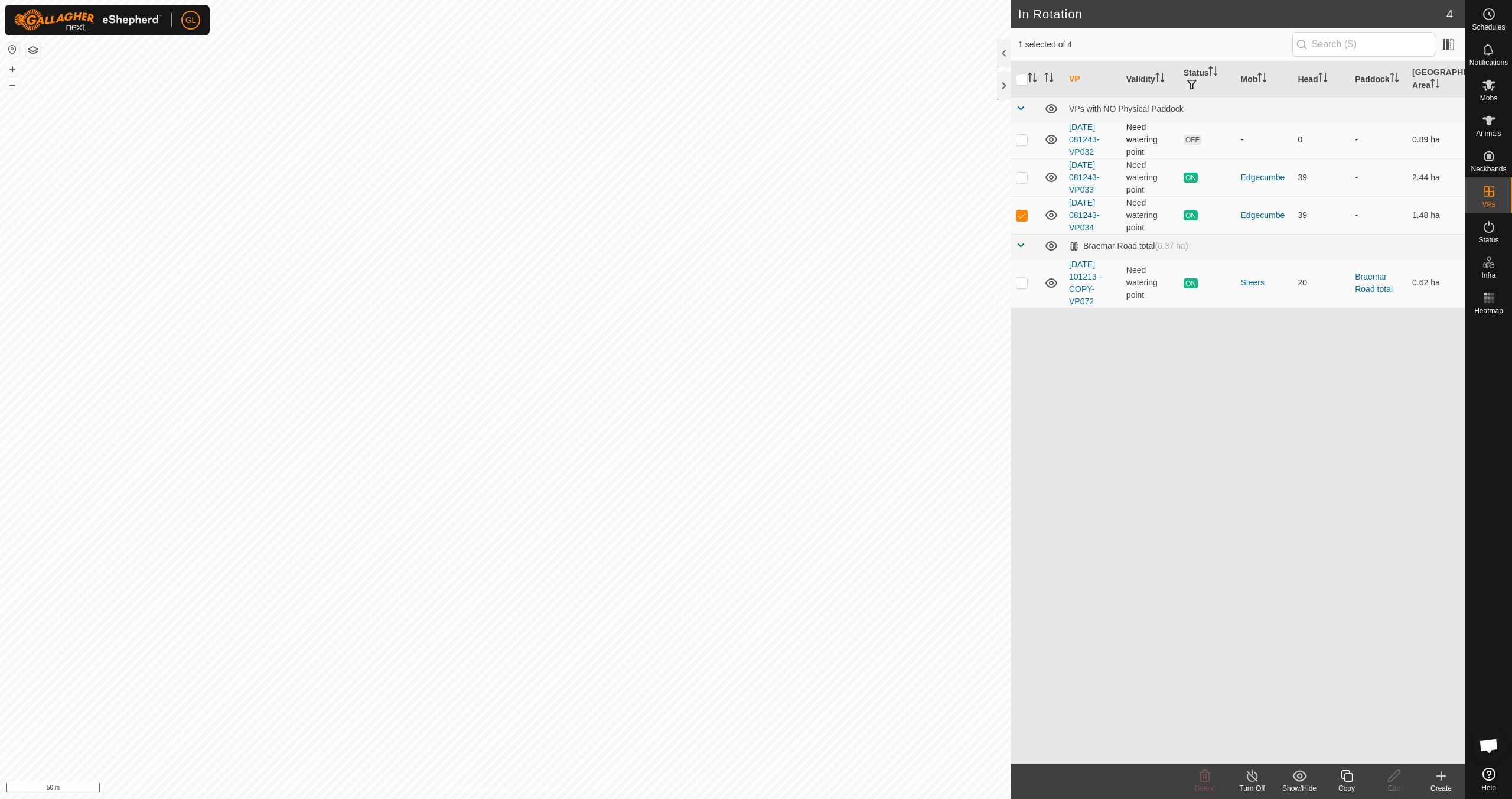
click at [1020, 140] on p-checkbox at bounding box center [1022, 139] width 12 height 10
checkbox input "true"
click at [1020, 215] on p-checkbox at bounding box center [1022, 215] width 12 height 10
checkbox input "false"
click at [1201, 778] on icon at bounding box center [1205, 776] width 14 height 14
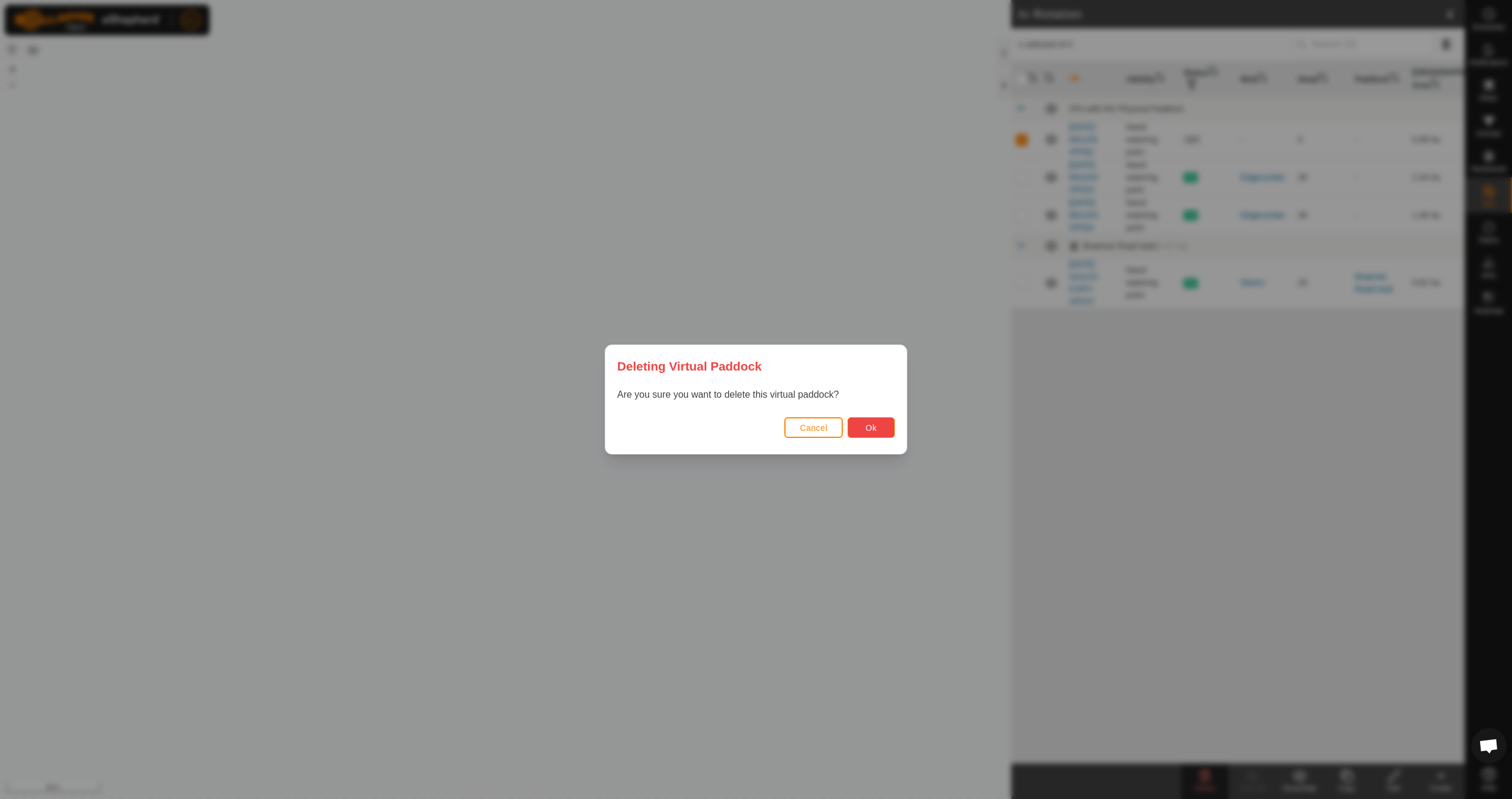
click at [878, 428] on button "Ok" at bounding box center [871, 427] width 47 height 21
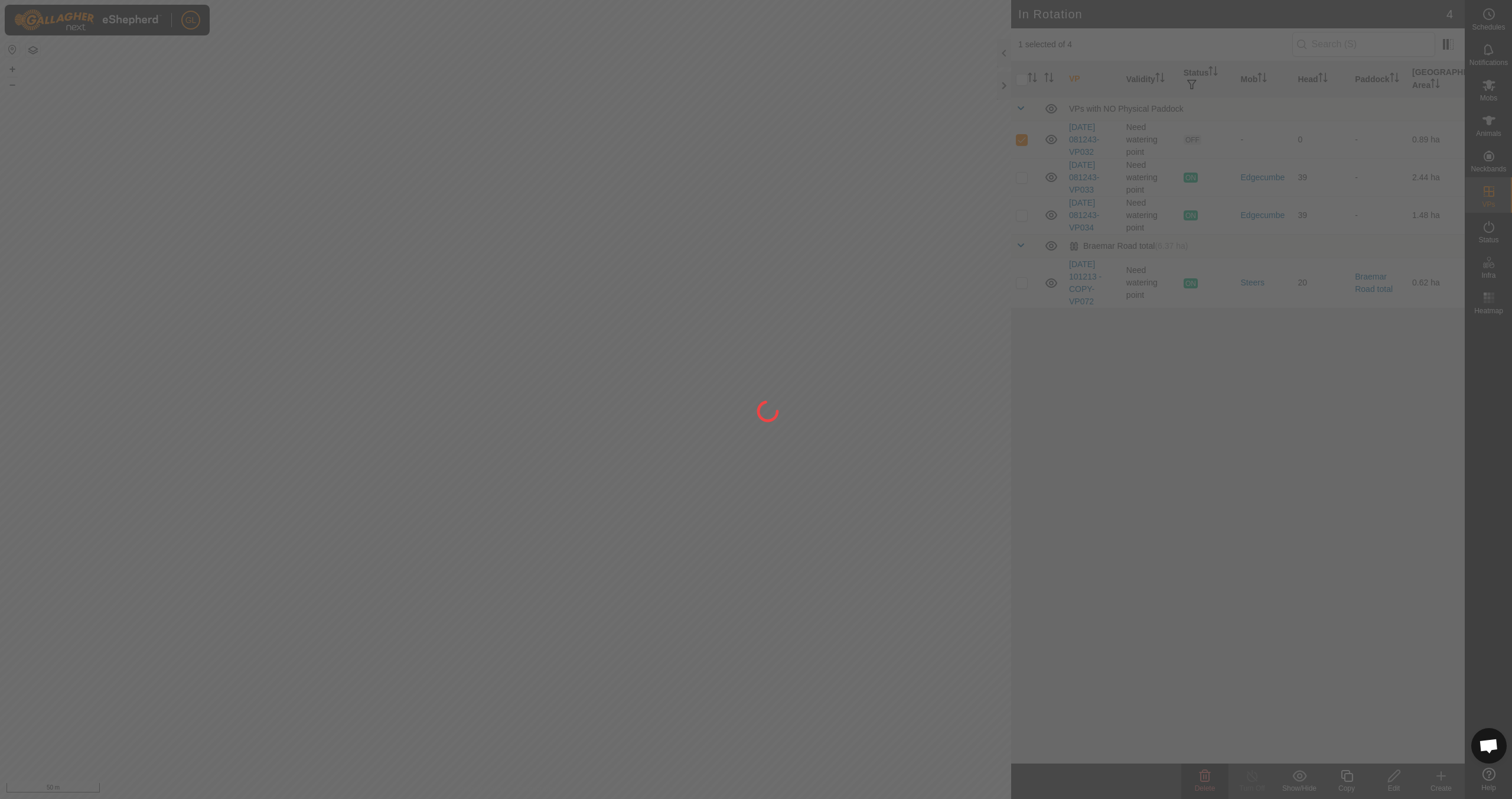
checkbox input "false"
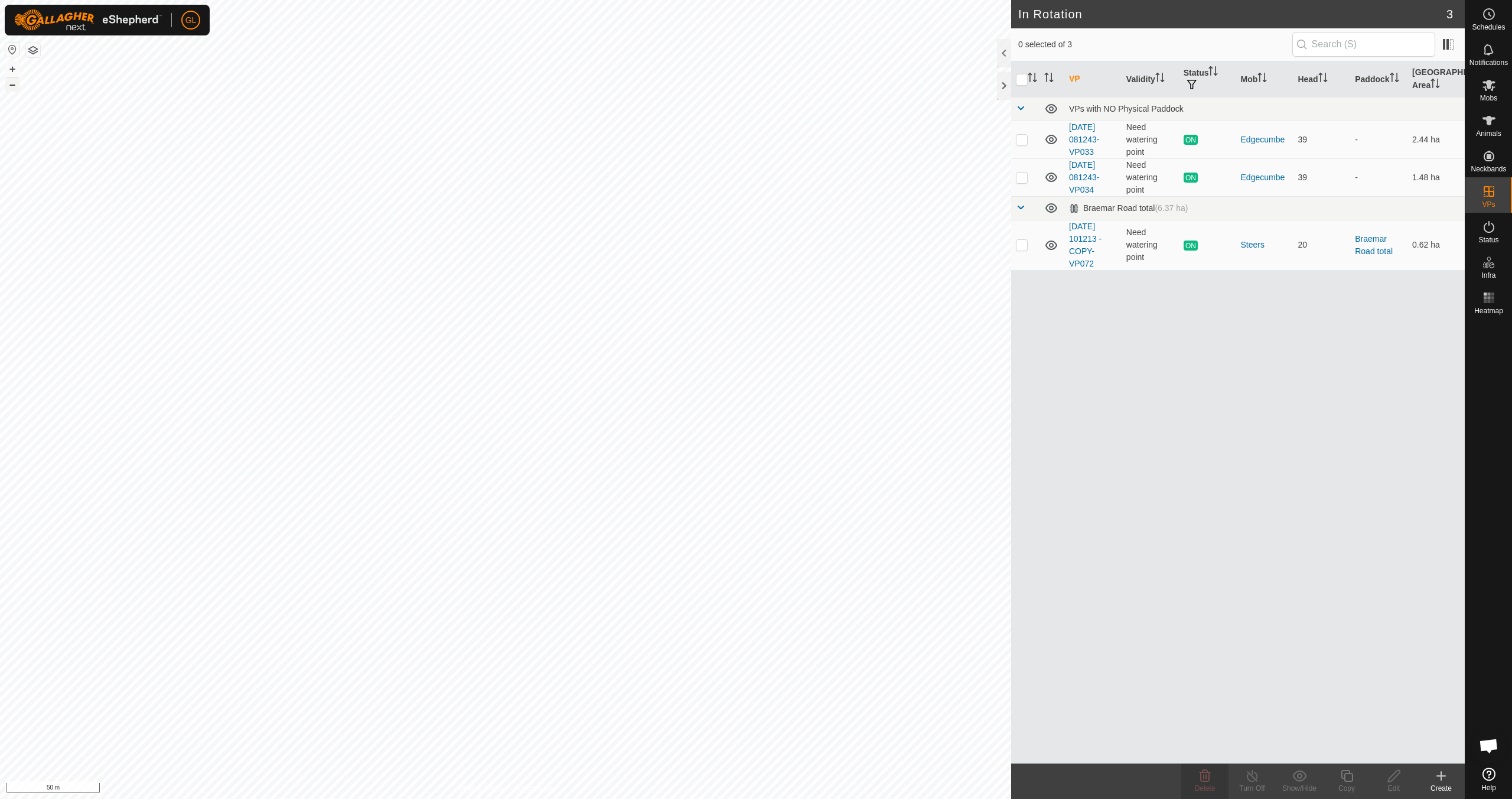
click at [11, 86] on button "–" at bounding box center [12, 84] width 14 height 14
click at [14, 83] on button "–" at bounding box center [12, 84] width 14 height 14
